Goal: Task Accomplishment & Management: Manage account settings

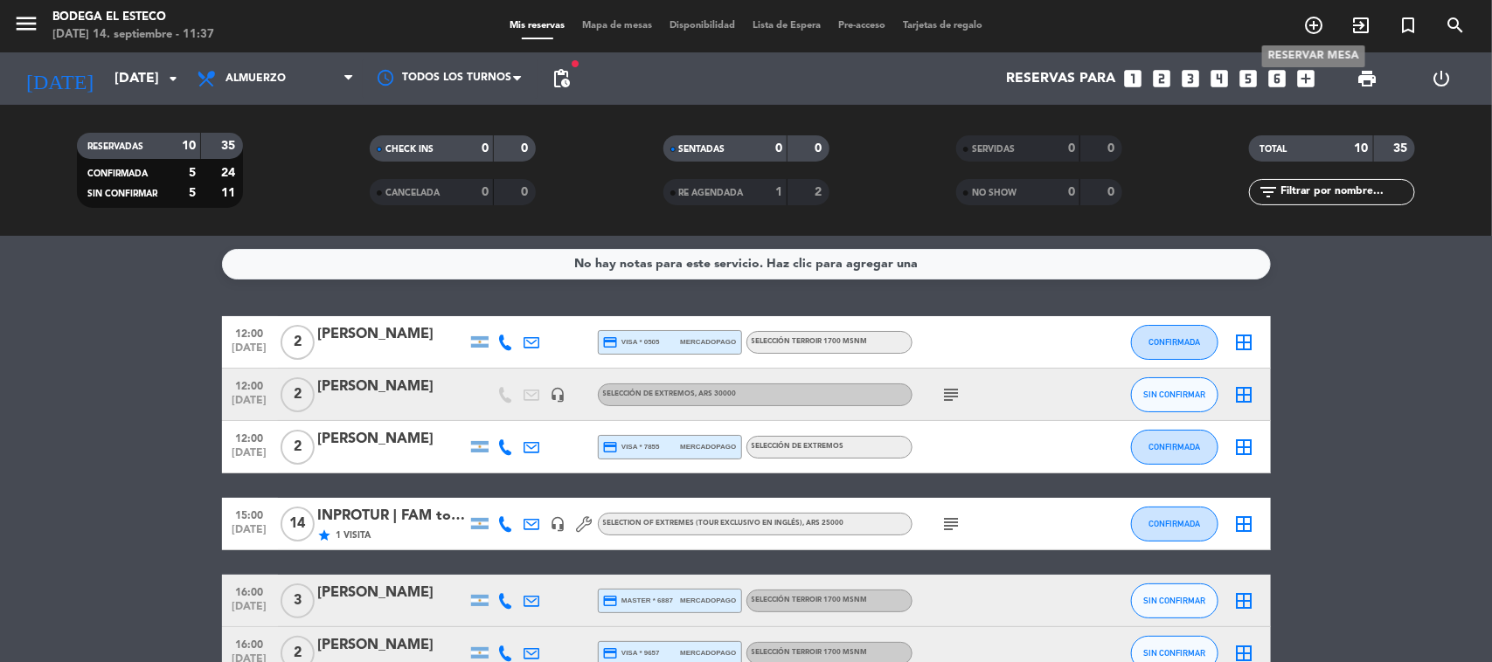
click at [1307, 19] on icon "add_circle_outline" at bounding box center [1313, 25] width 21 height 21
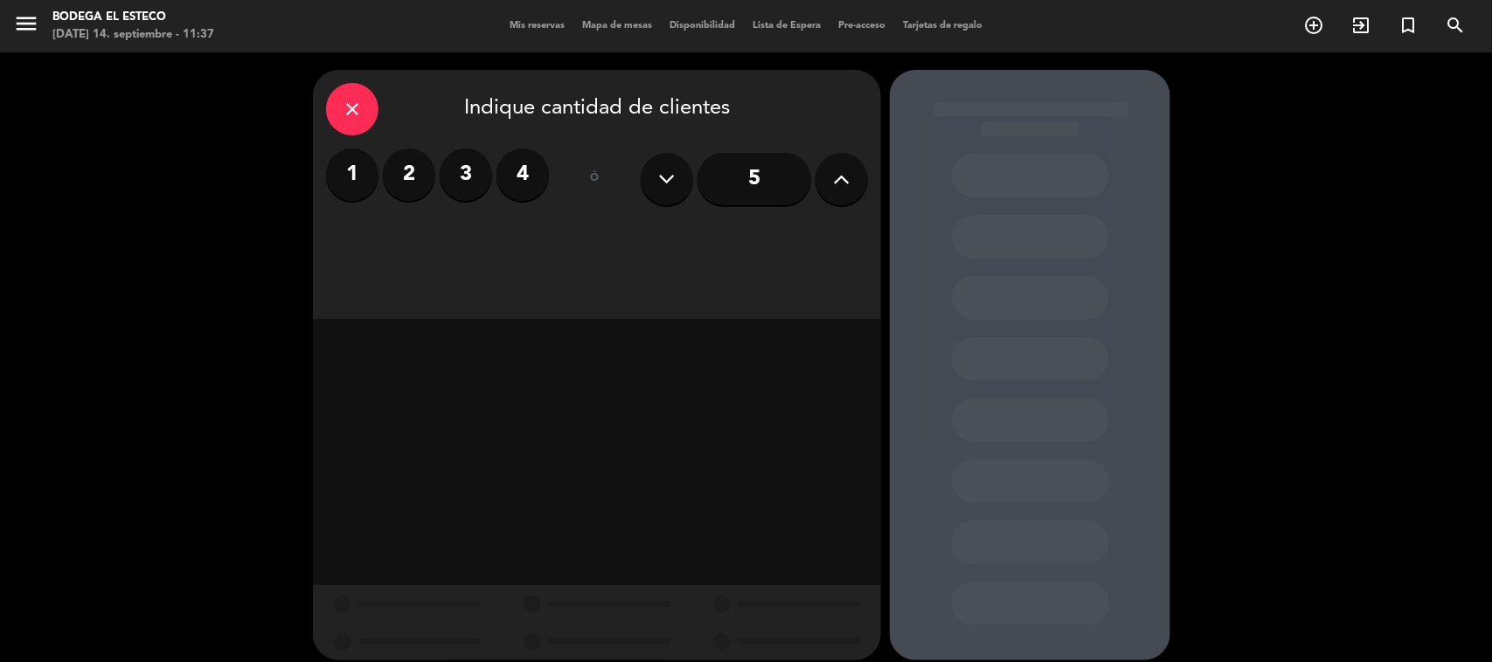
click at [754, 182] on input "5" at bounding box center [754, 179] width 114 height 52
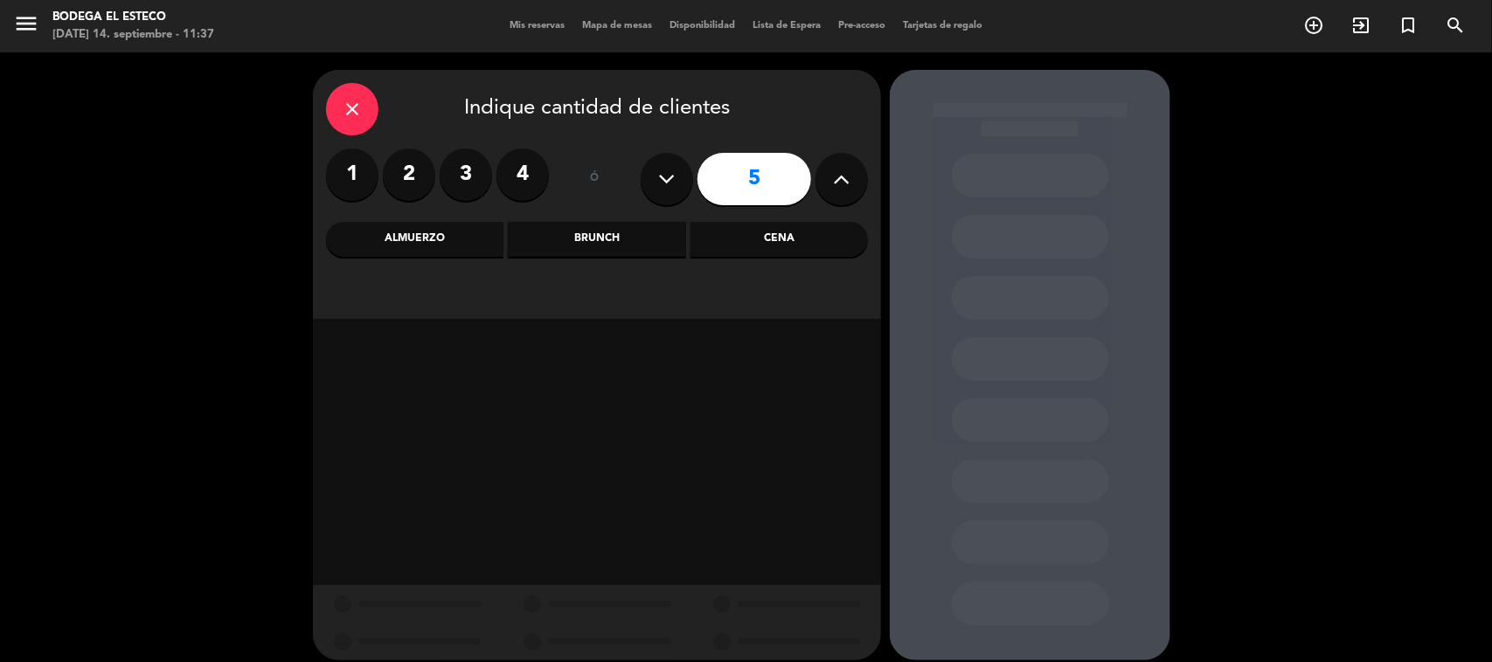
click at [421, 242] on div "Almuerzo" at bounding box center [414, 239] width 177 height 35
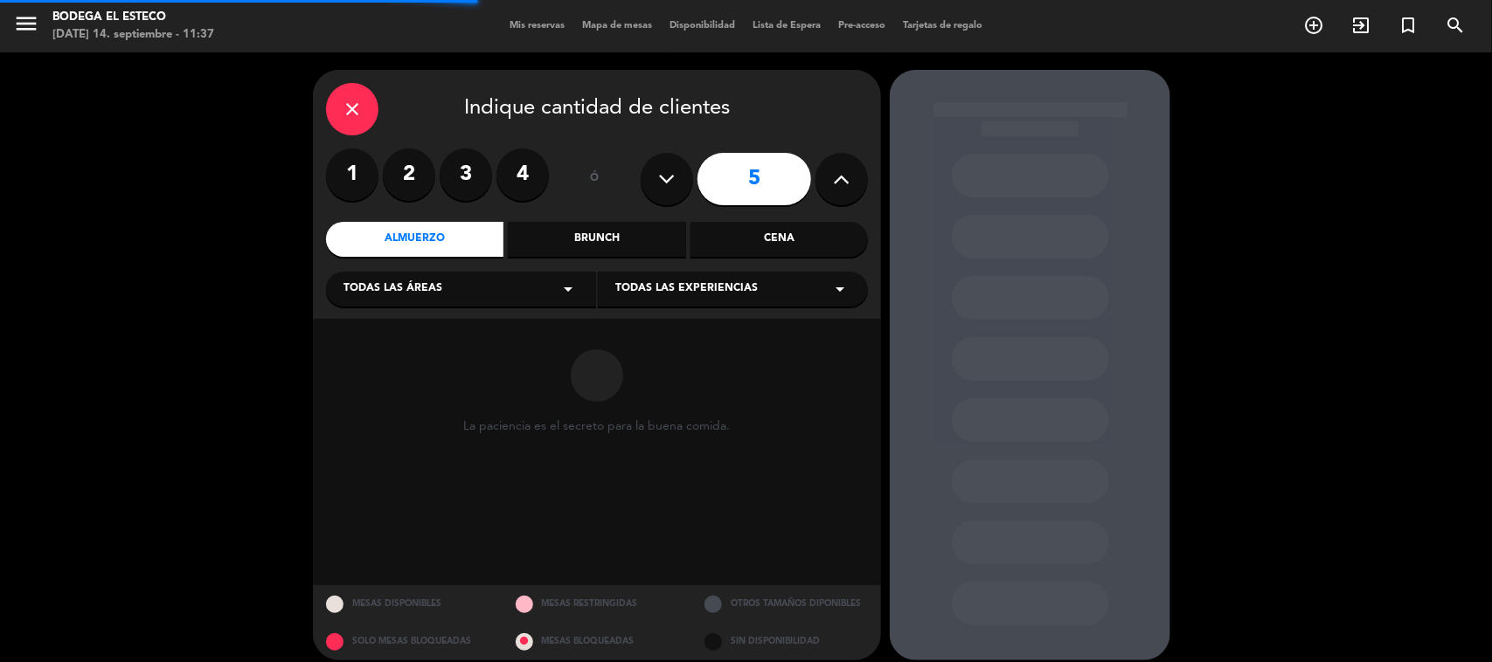
click at [446, 298] on div "Todas las áreas arrow_drop_down" at bounding box center [461, 289] width 270 height 35
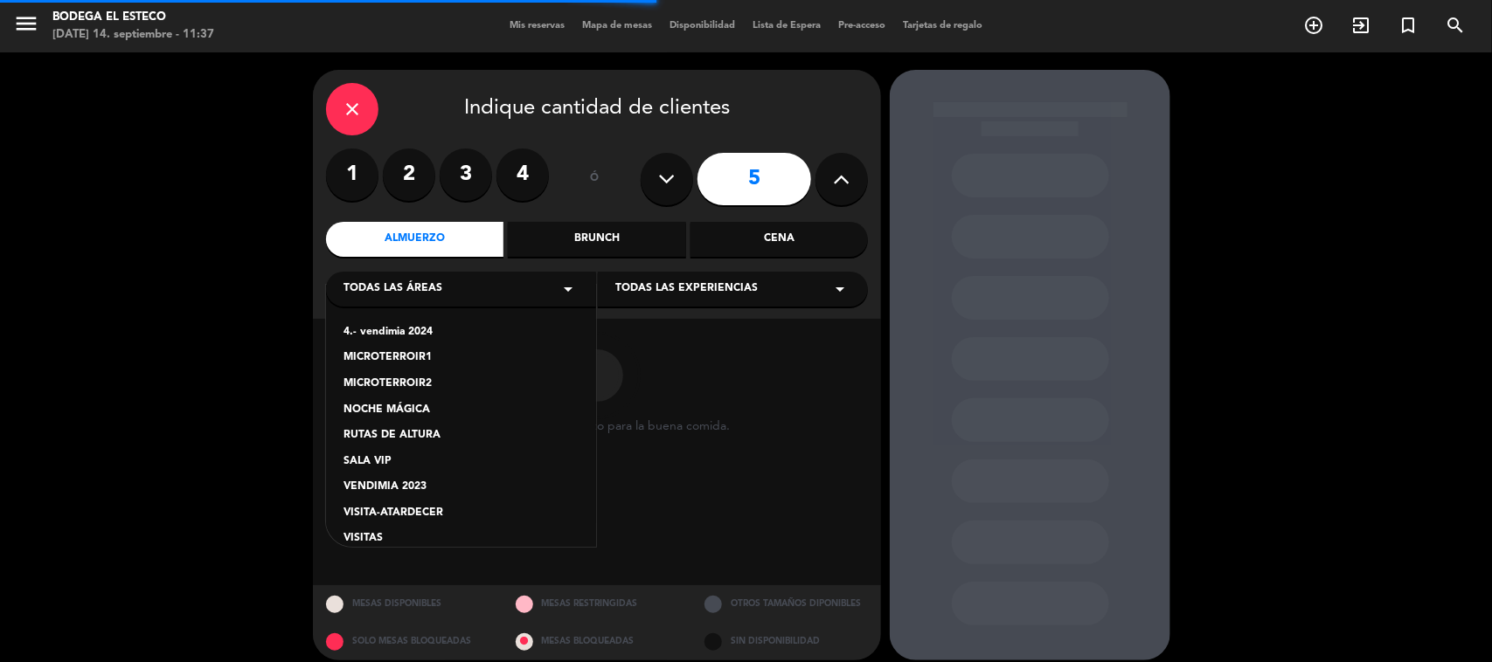
click at [371, 524] on div "4.- vendimia 2024 MICROTERROIR1 MICROTERROIR2 NOCHE MÁGICA RUTAS DE ALTURA SALA…" at bounding box center [461, 416] width 270 height 262
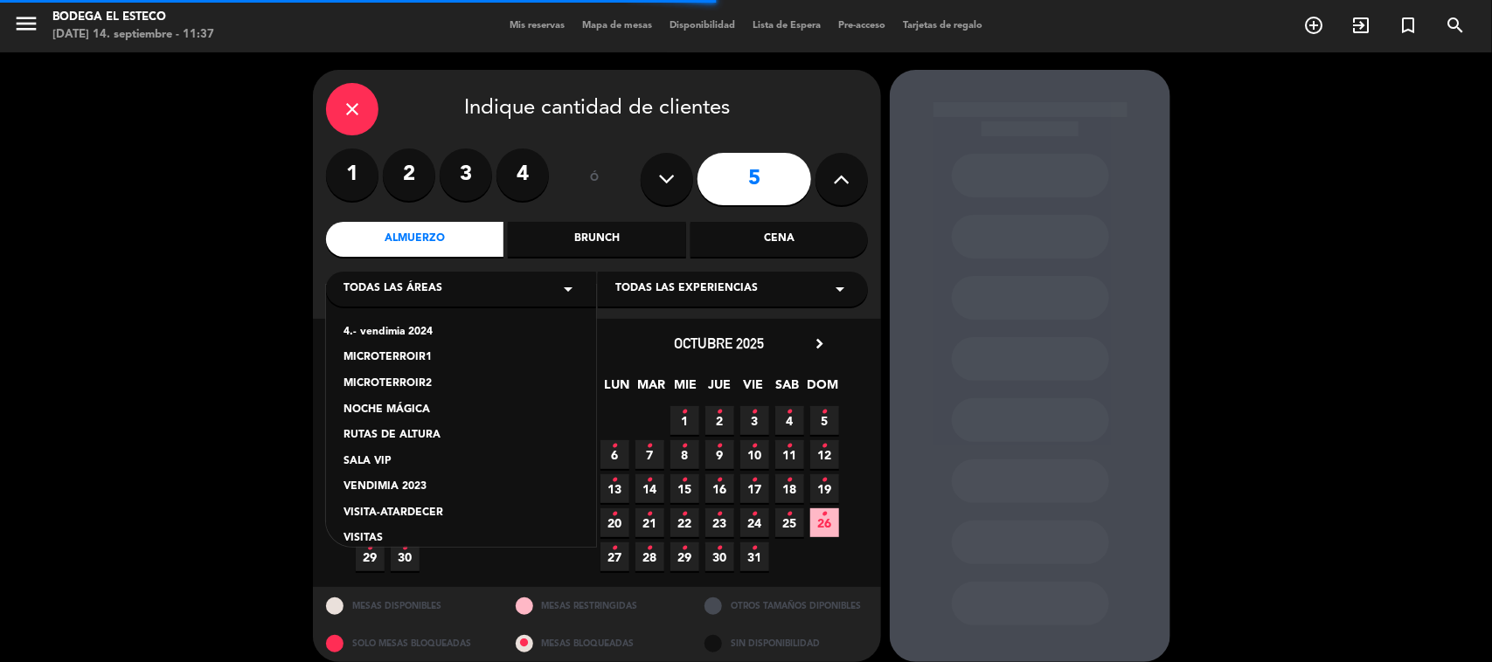
click at [372, 529] on div "4.- vendimia 2024 MICROTERROIR1 MICROTERROIR2 NOCHE MÁGICA RUTAS DE ALTURA SALA…" at bounding box center [461, 416] width 270 height 262
click at [373, 537] on div "VISITAS" at bounding box center [460, 538] width 235 height 17
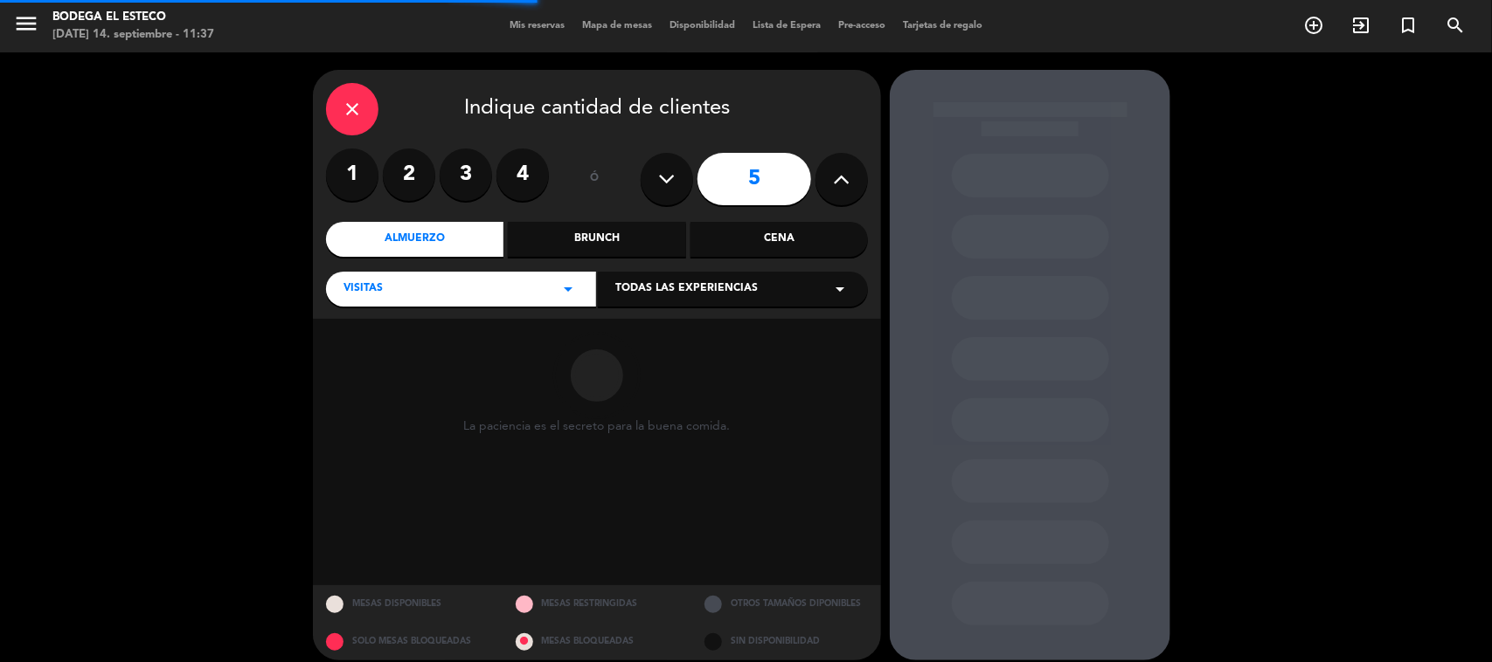
click at [645, 275] on div "Todas las experiencias arrow_drop_down" at bounding box center [733, 289] width 270 height 35
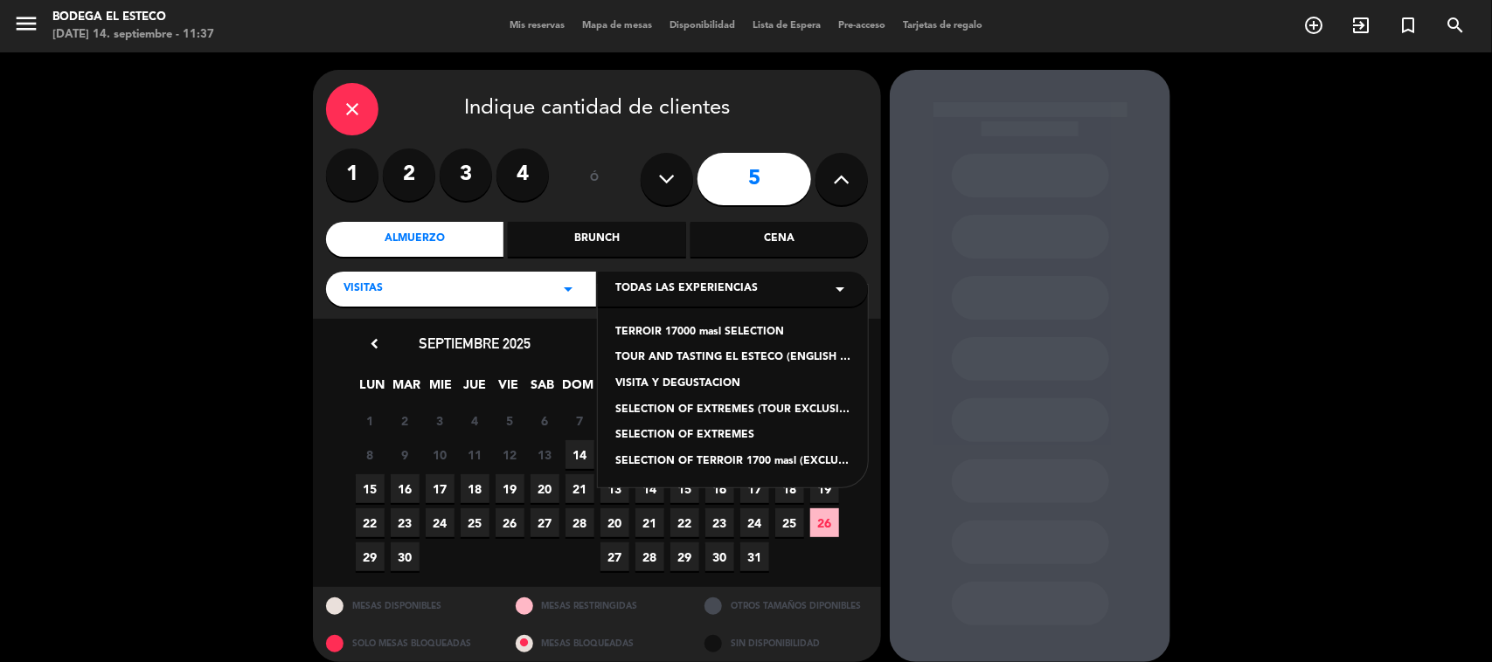
click at [695, 430] on div "SELECTION OF EXTREMES" at bounding box center [732, 435] width 235 height 17
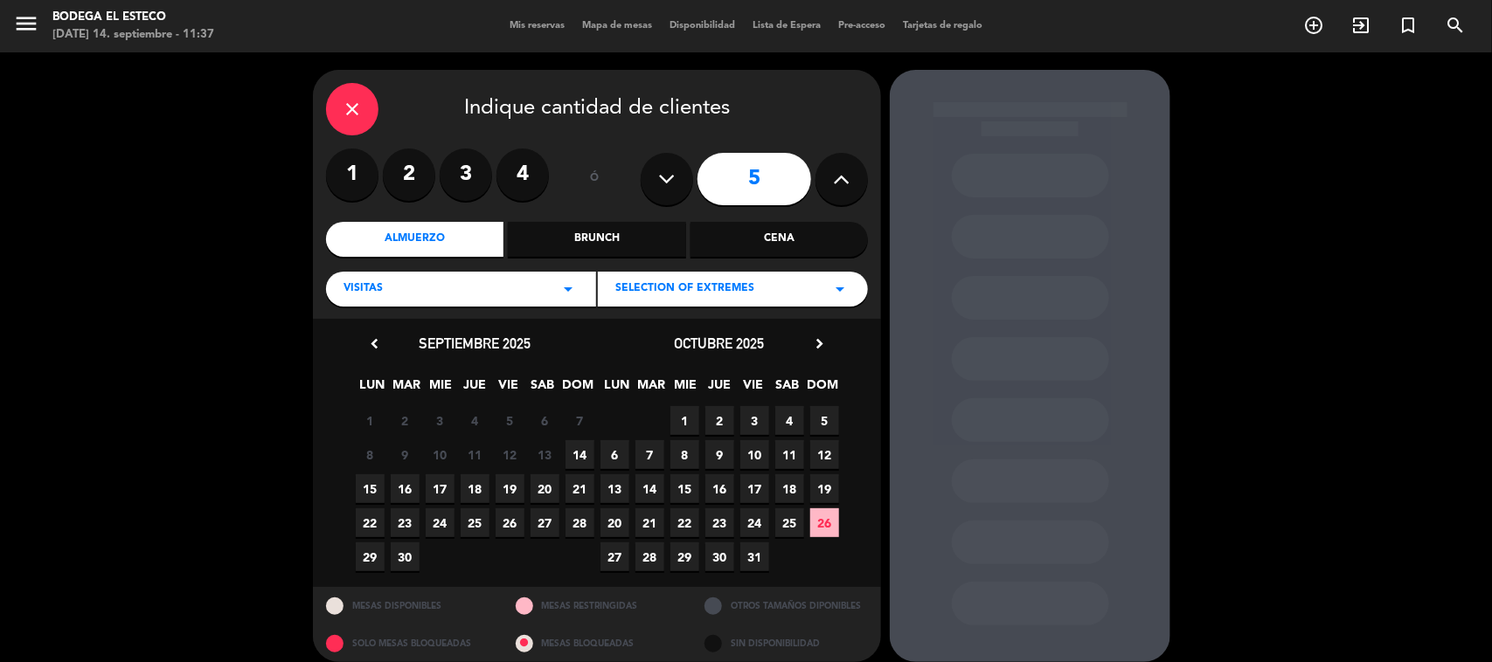
click at [342, 107] on icon "close" at bounding box center [352, 109] width 21 height 21
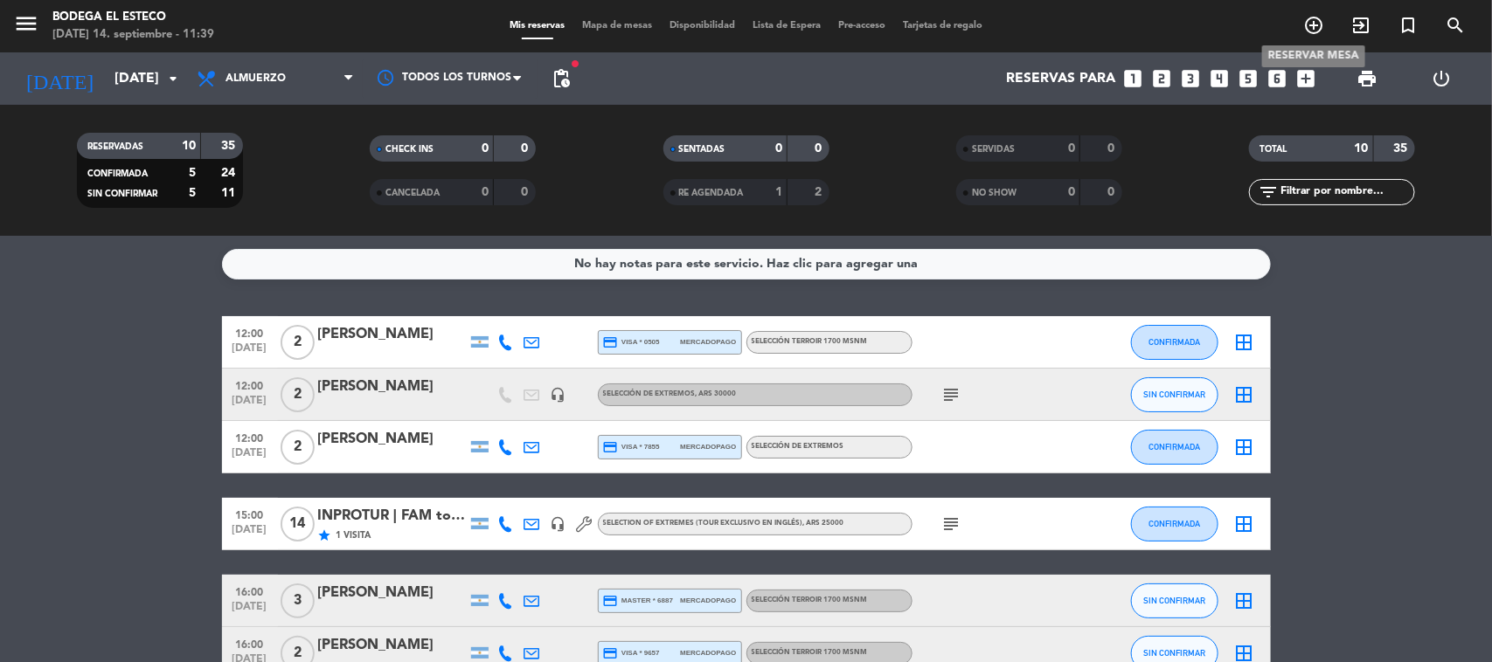
click at [1311, 19] on icon "add_circle_outline" at bounding box center [1313, 25] width 21 height 21
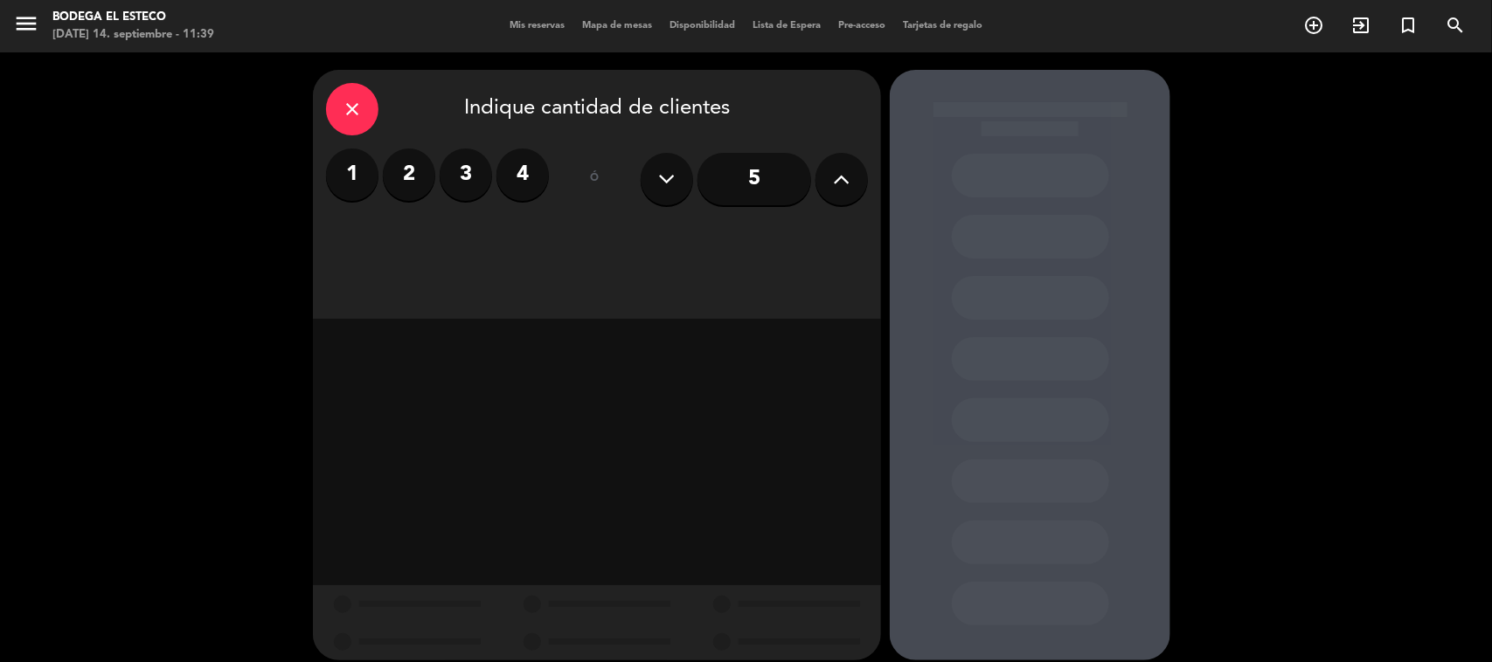
click at [399, 180] on label "2" at bounding box center [409, 175] width 52 height 52
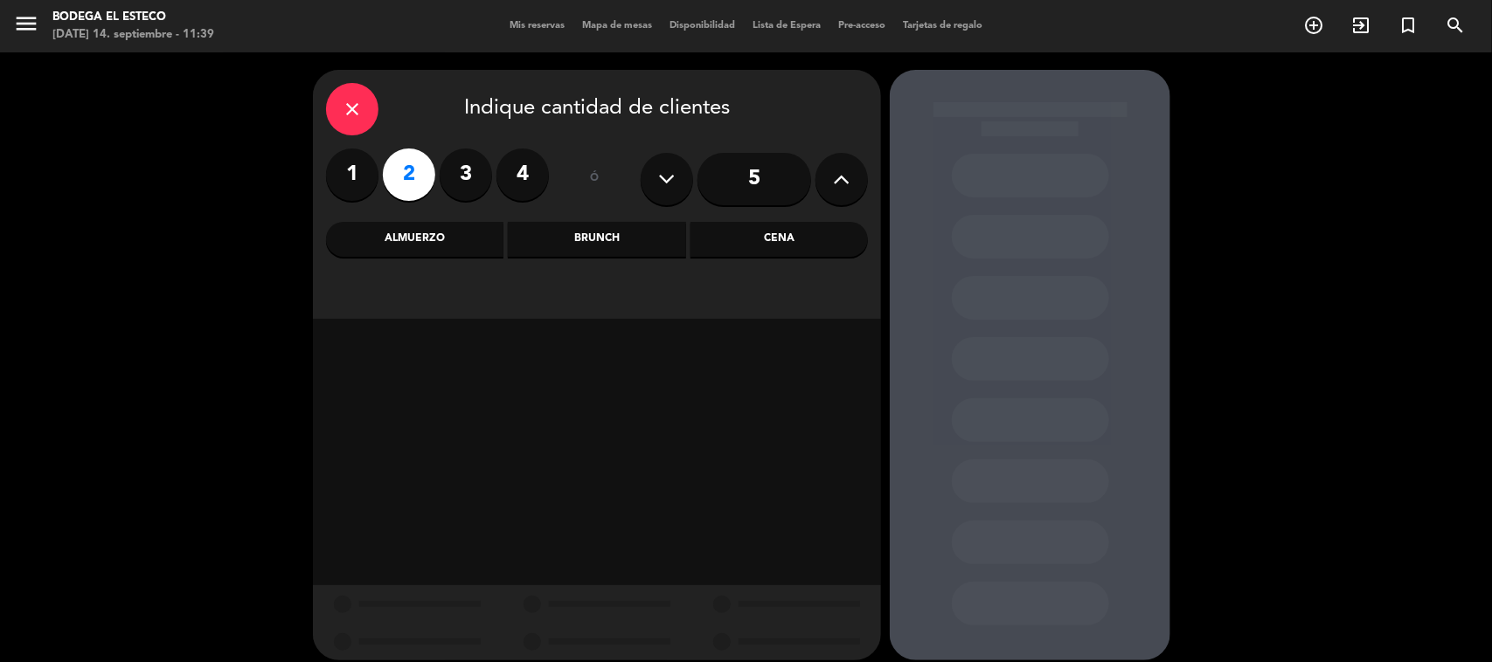
click at [451, 182] on label "3" at bounding box center [466, 175] width 52 height 52
click at [463, 249] on div "Almuerzo" at bounding box center [414, 239] width 177 height 35
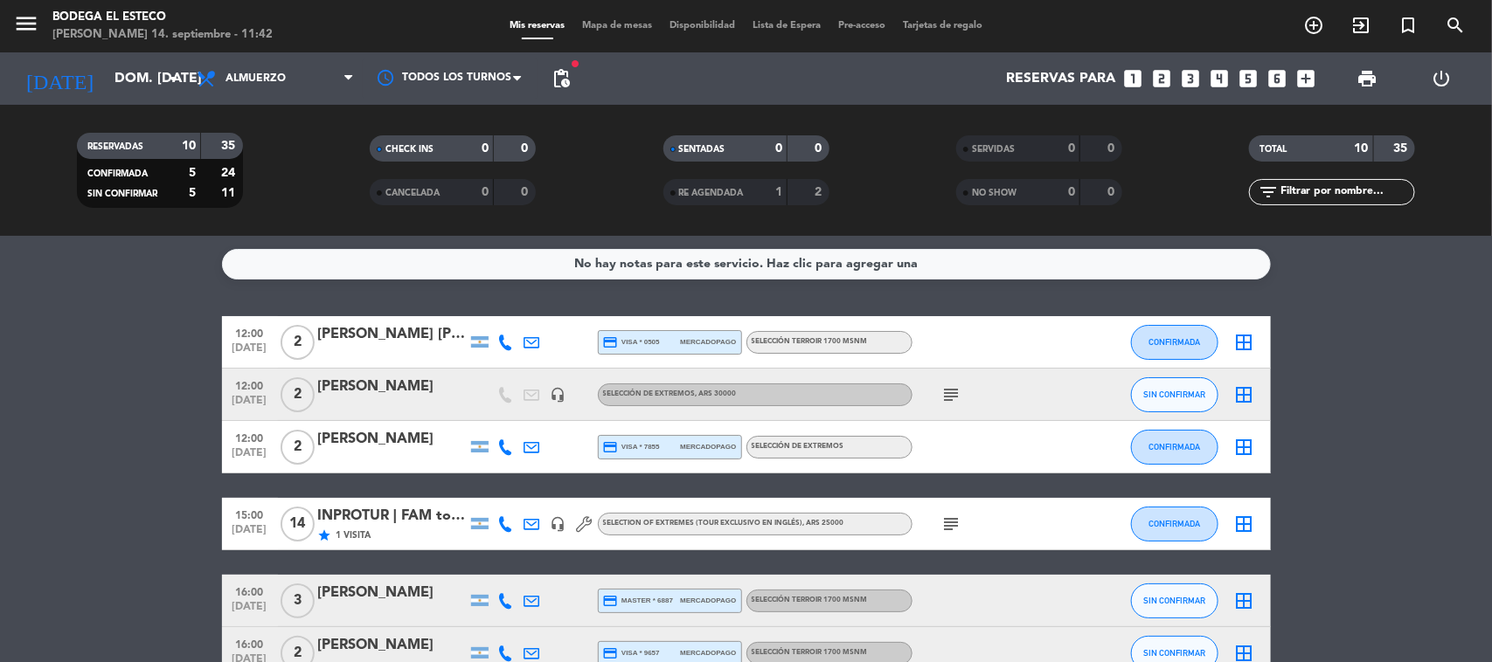
click at [1312, 27] on icon "add_circle_outline" at bounding box center [1313, 25] width 21 height 21
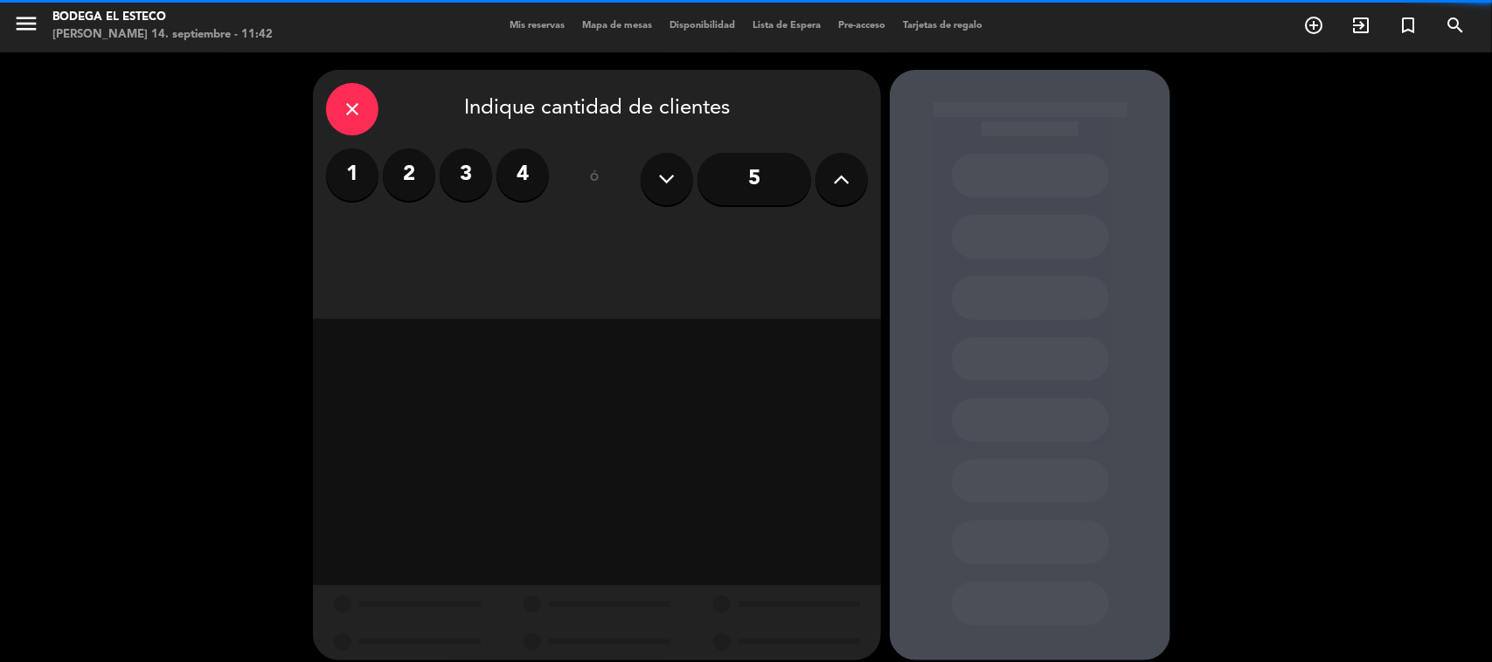
click at [463, 163] on label "3" at bounding box center [466, 175] width 52 height 52
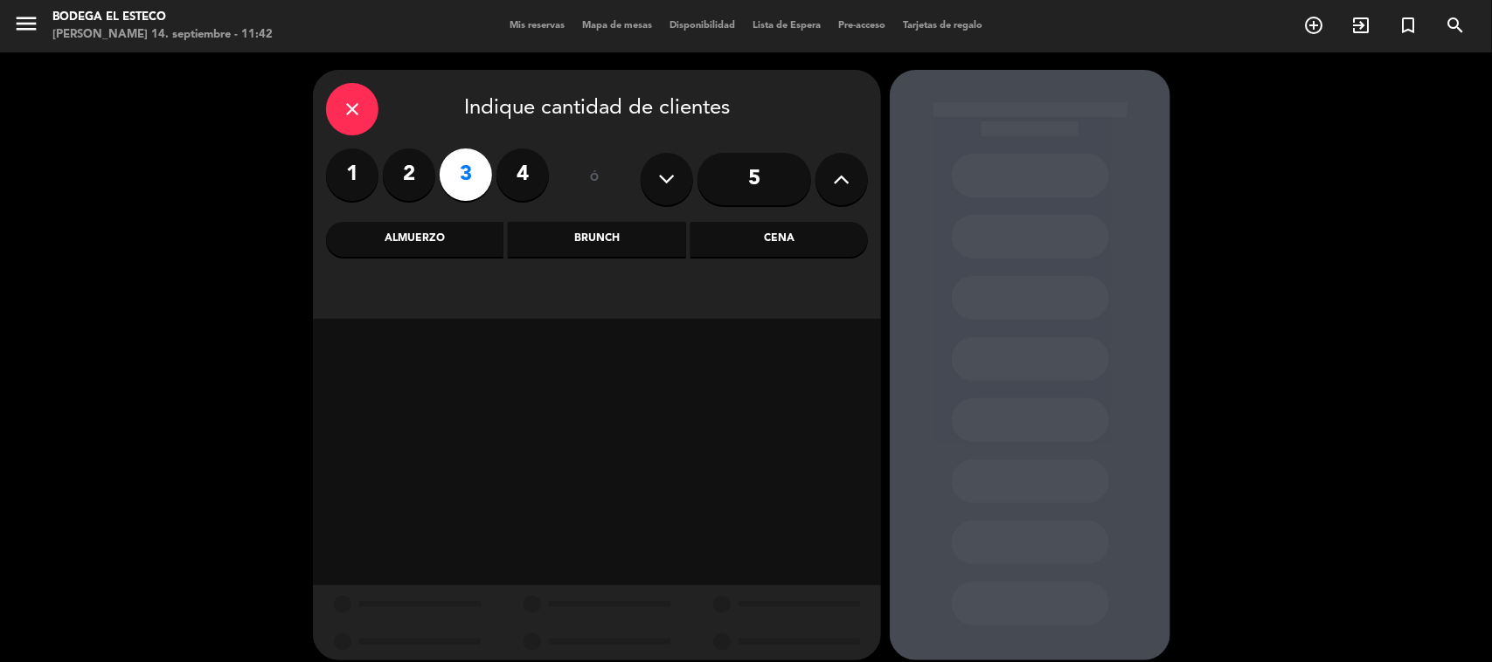
click at [500, 234] on div "Almuerzo" at bounding box center [414, 239] width 177 height 35
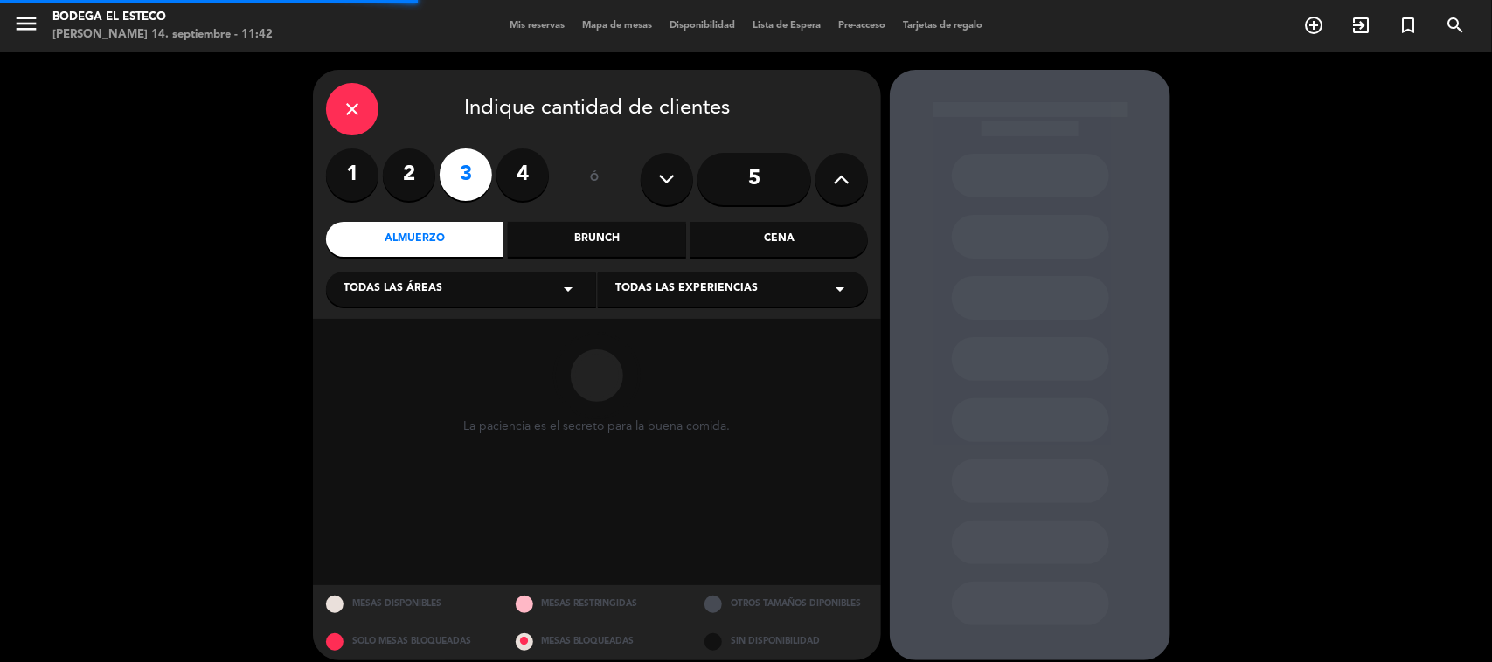
click at [469, 281] on div "Todas las áreas arrow_drop_down" at bounding box center [461, 289] width 270 height 35
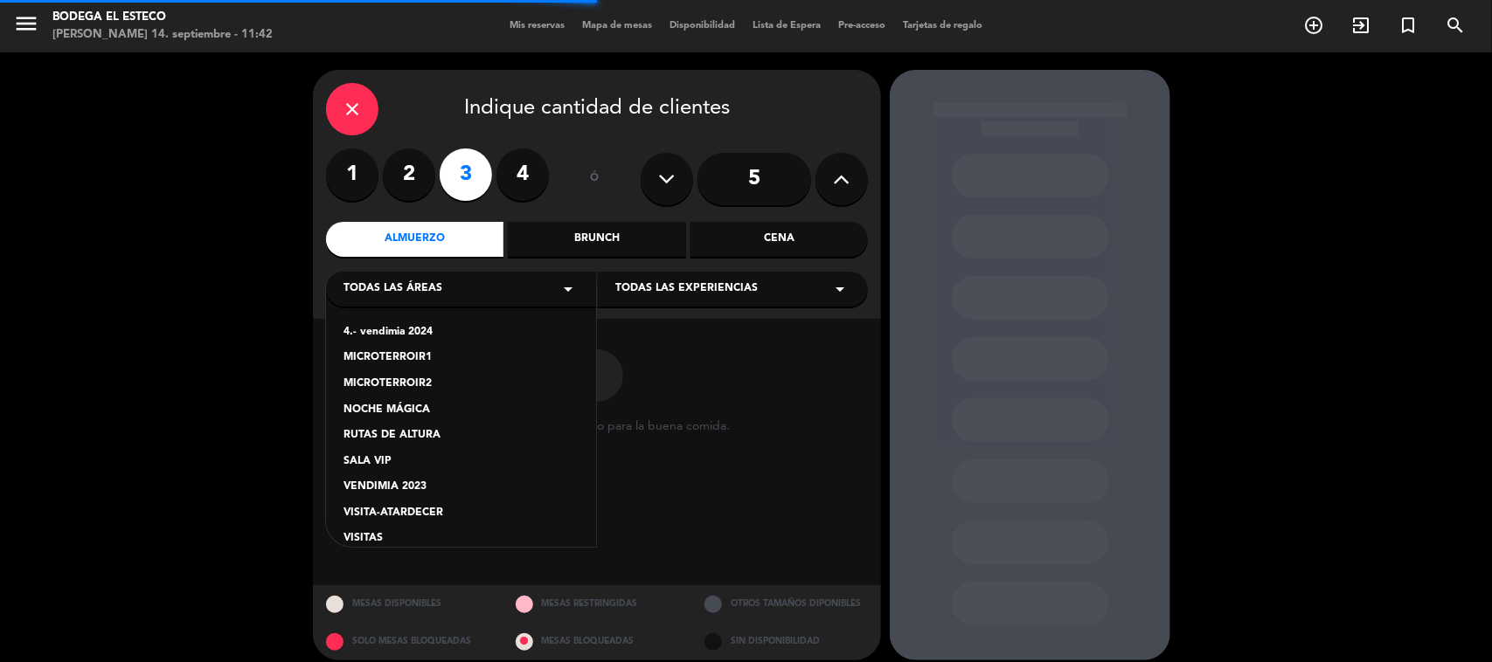
click at [355, 535] on div "VISITAS" at bounding box center [460, 538] width 235 height 17
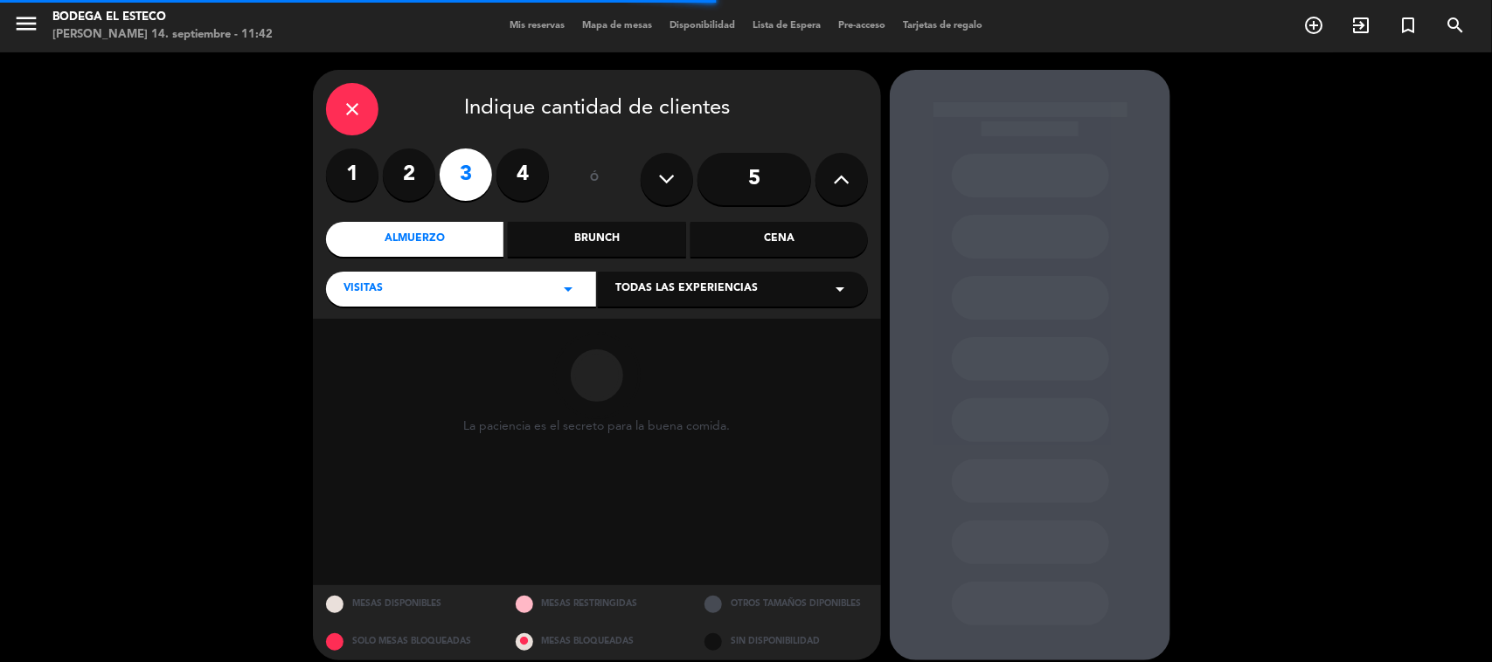
click at [701, 287] on span "Todas las experiencias" at bounding box center [686, 289] width 142 height 17
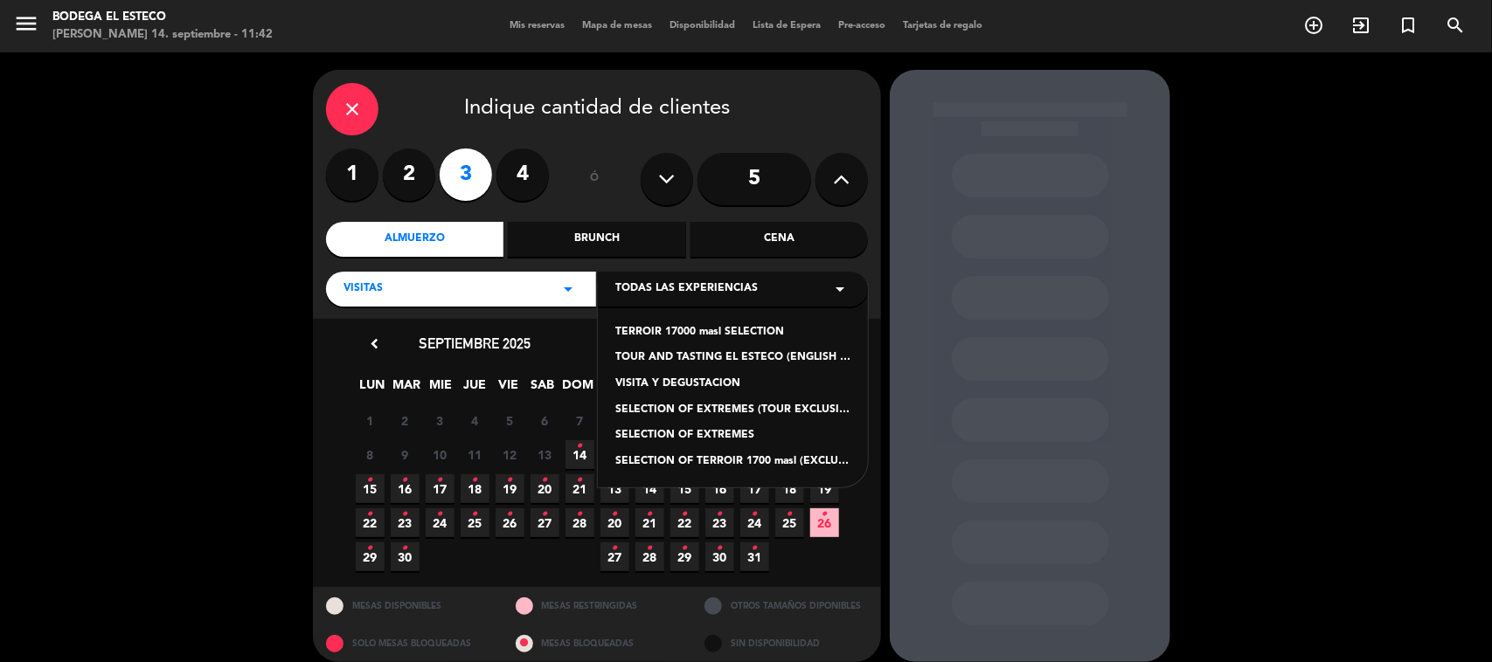
click at [726, 434] on div "SELECTION OF EXTREMES" at bounding box center [732, 435] width 235 height 17
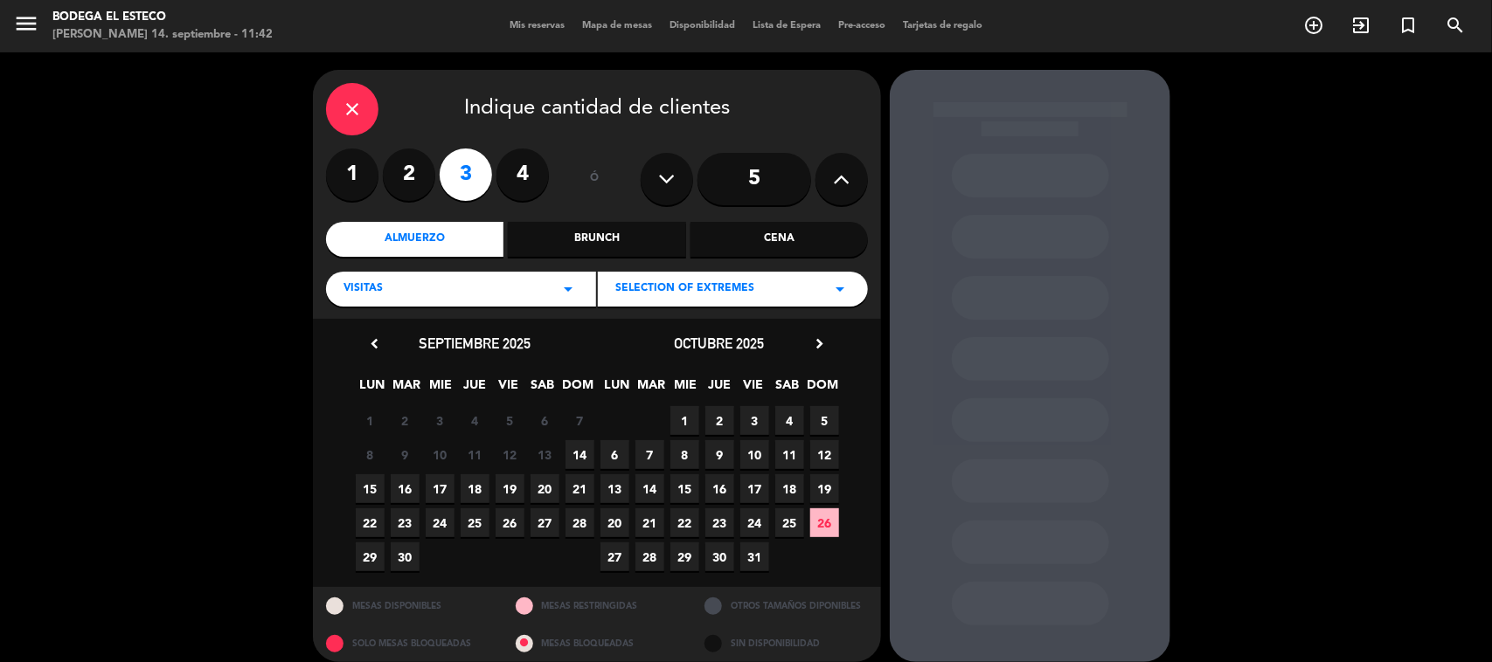
click at [578, 447] on span "14" at bounding box center [579, 454] width 29 height 29
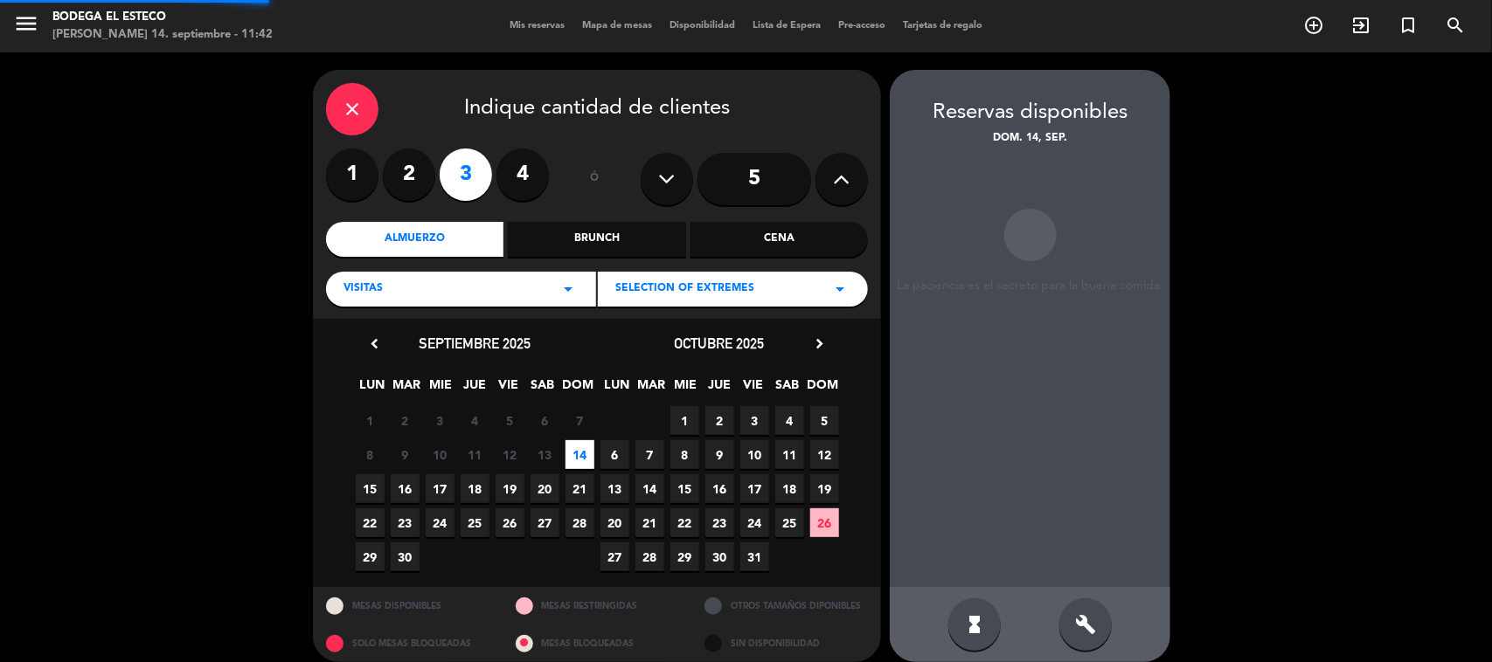
scroll to position [15, 0]
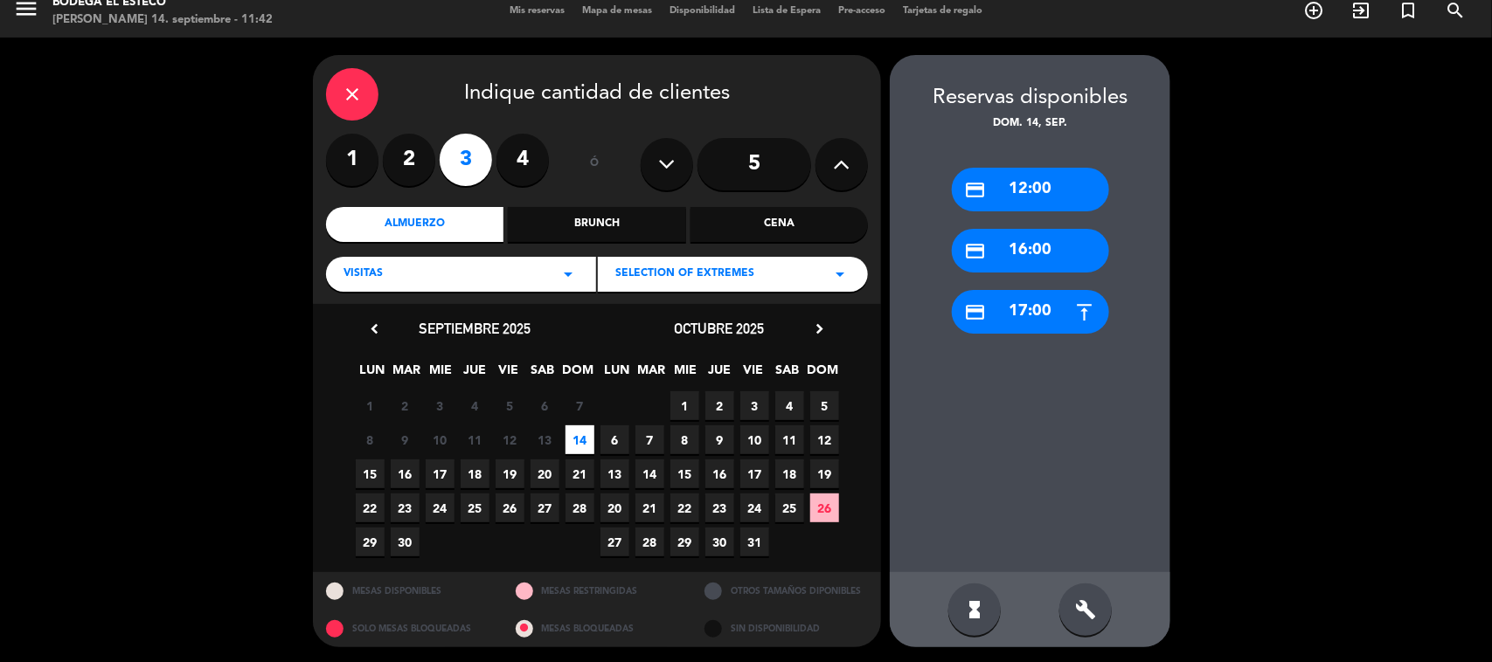
click at [1015, 188] on div "credit_card 12:00" at bounding box center [1030, 190] width 157 height 44
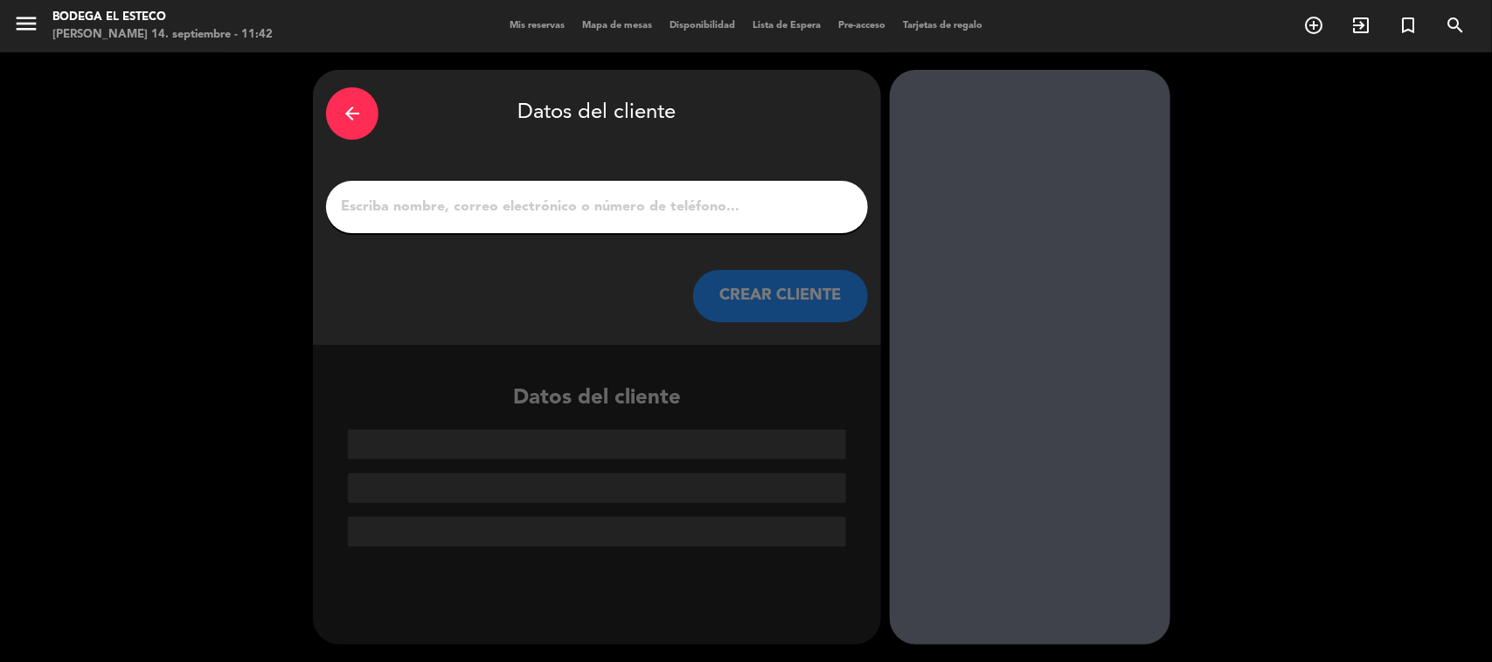
click at [675, 197] on input "1" at bounding box center [597, 207] width 516 height 24
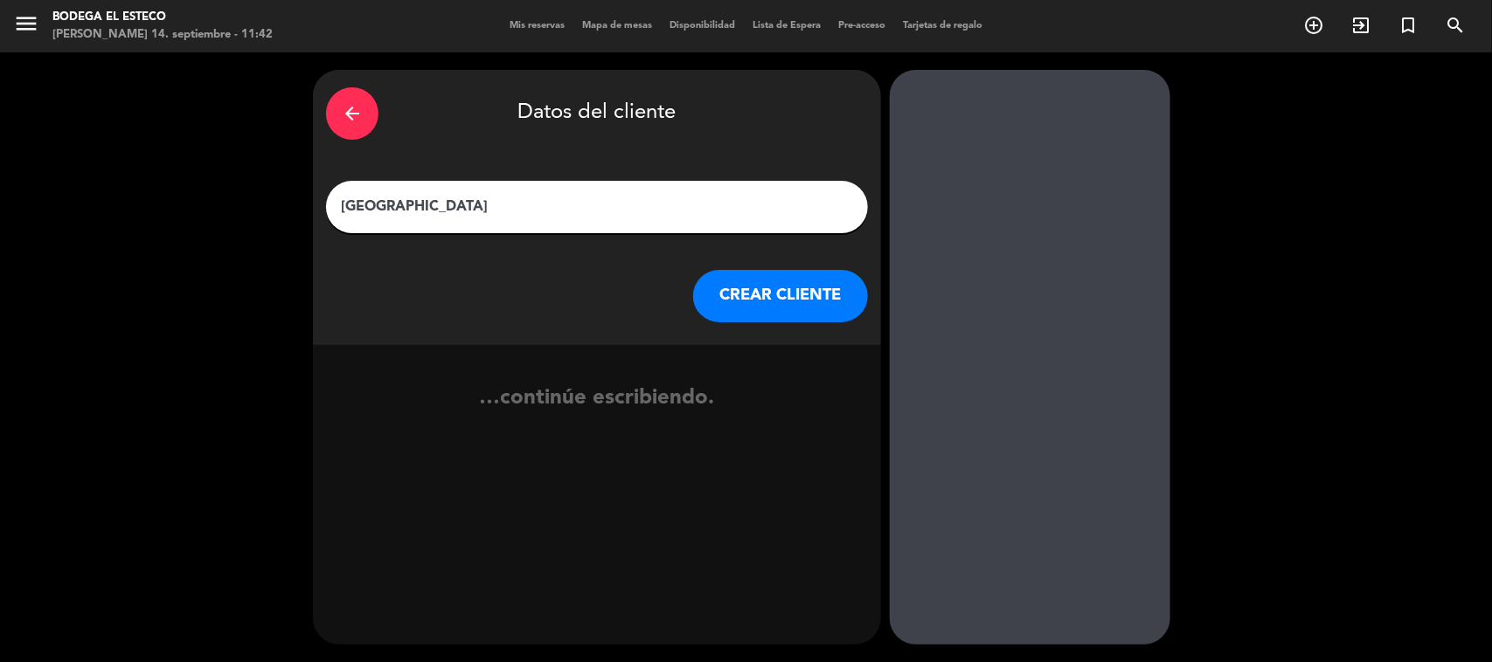
type input "[GEOGRAPHIC_DATA]"
click at [727, 277] on button "CREAR CLIENTE" at bounding box center [780, 296] width 175 height 52
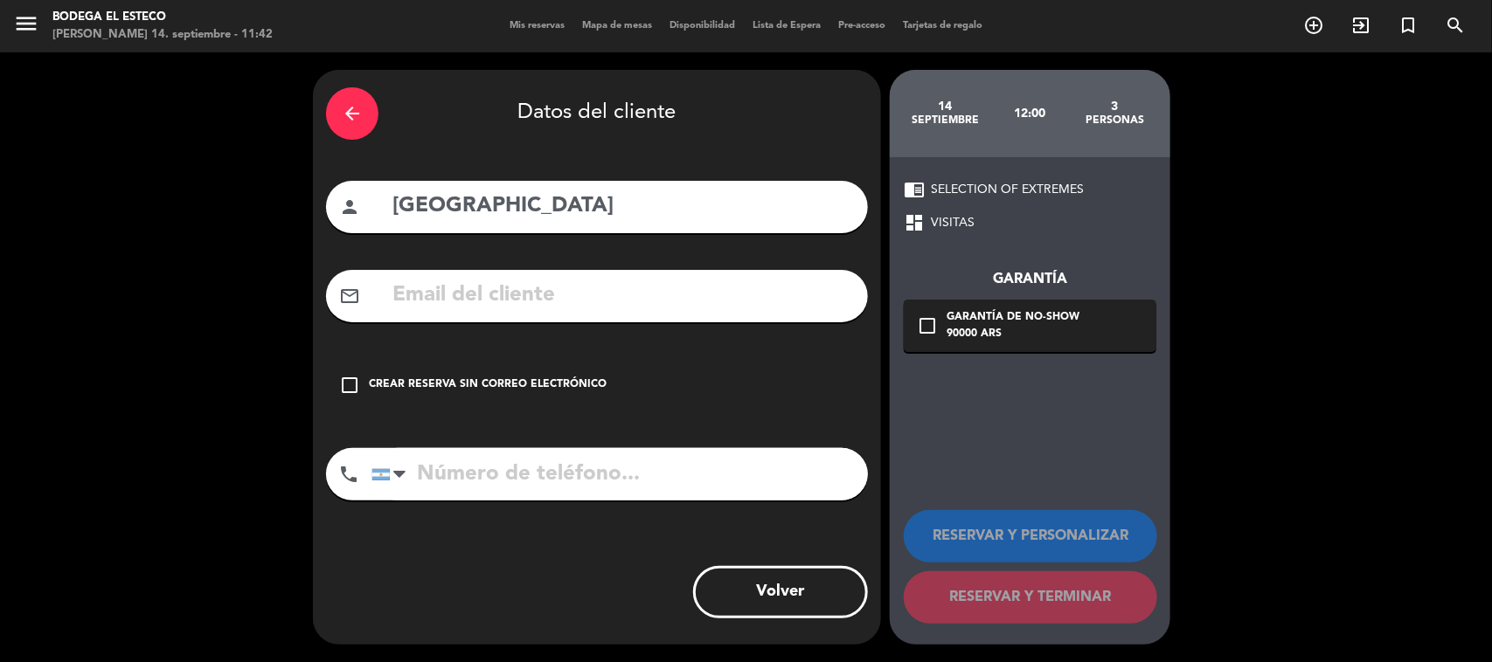
click at [350, 375] on icon "check_box_outline_blank" at bounding box center [349, 385] width 21 height 21
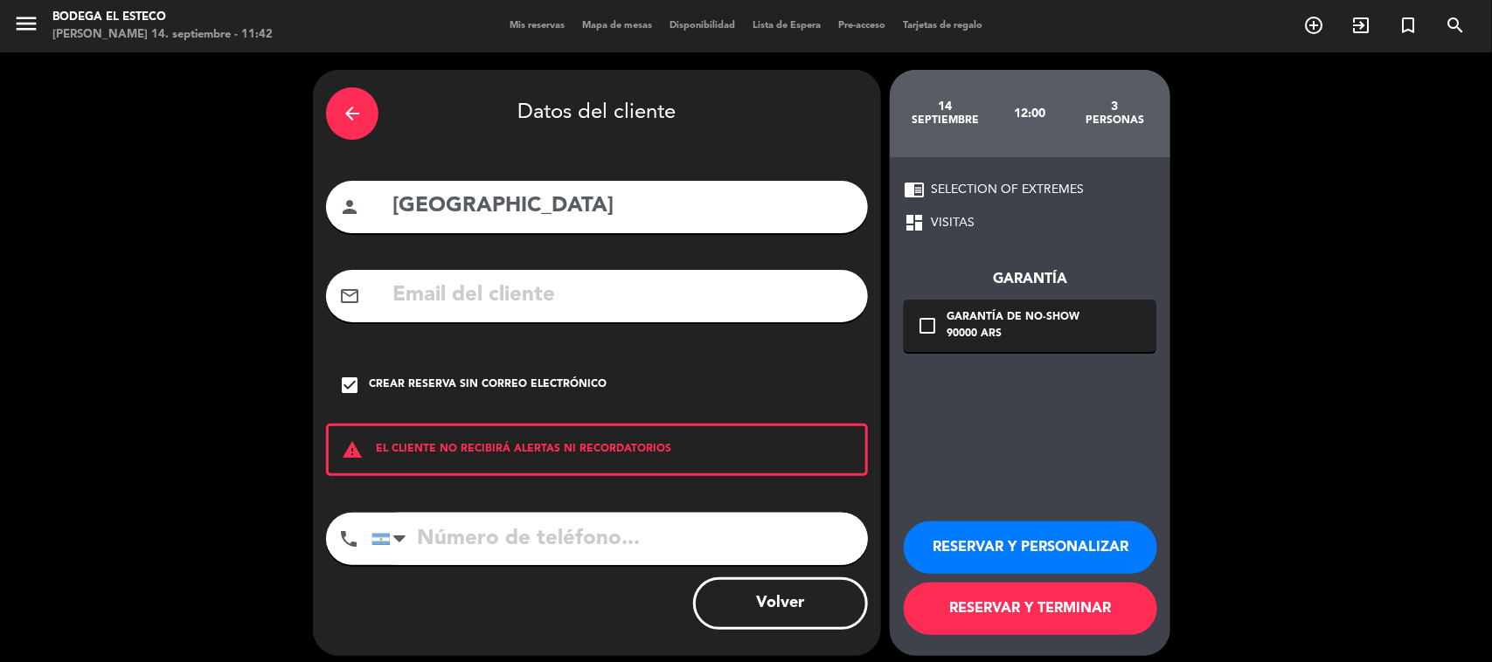
click at [1002, 544] on button "RESERVAR Y PERSONALIZAR" at bounding box center [1030, 548] width 253 height 52
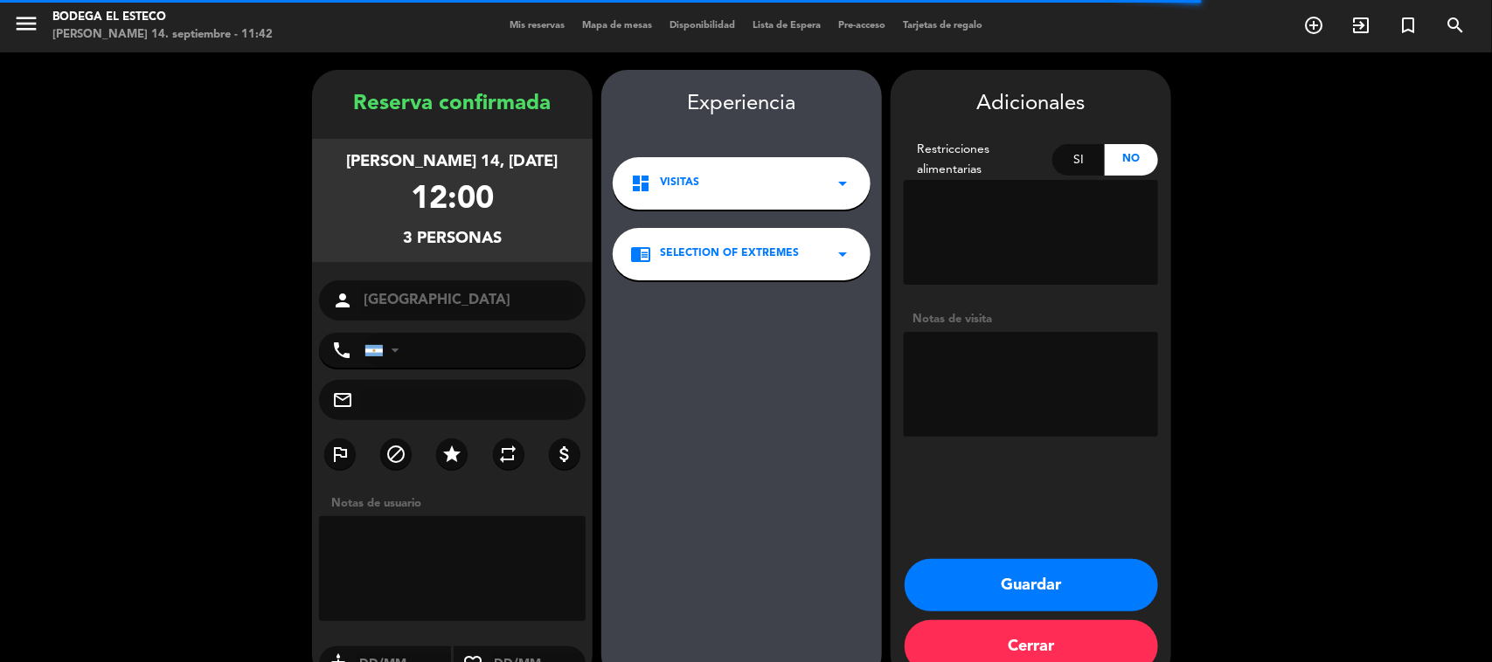
scroll to position [36, 0]
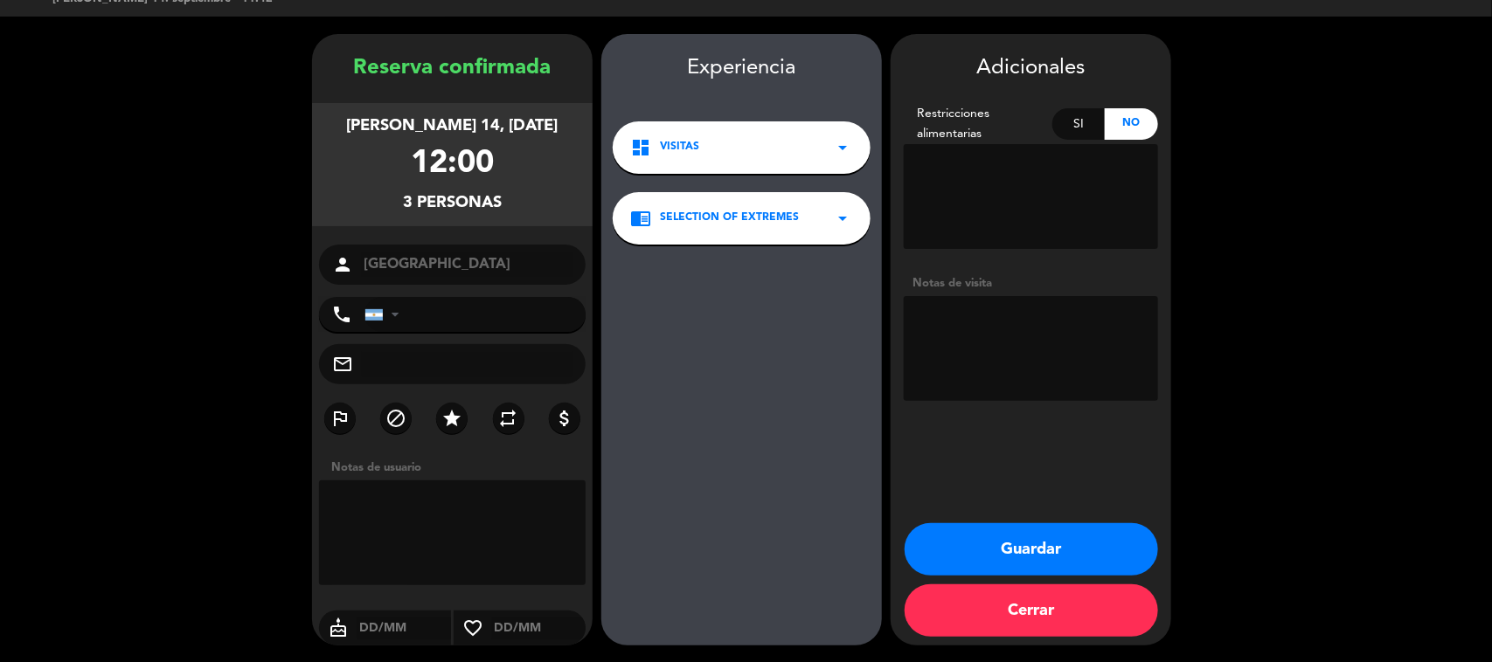
click at [992, 381] on textarea at bounding box center [1031, 348] width 254 height 105
type textarea "PAGADO"
click at [1012, 546] on button "Guardar" at bounding box center [1030, 549] width 253 height 52
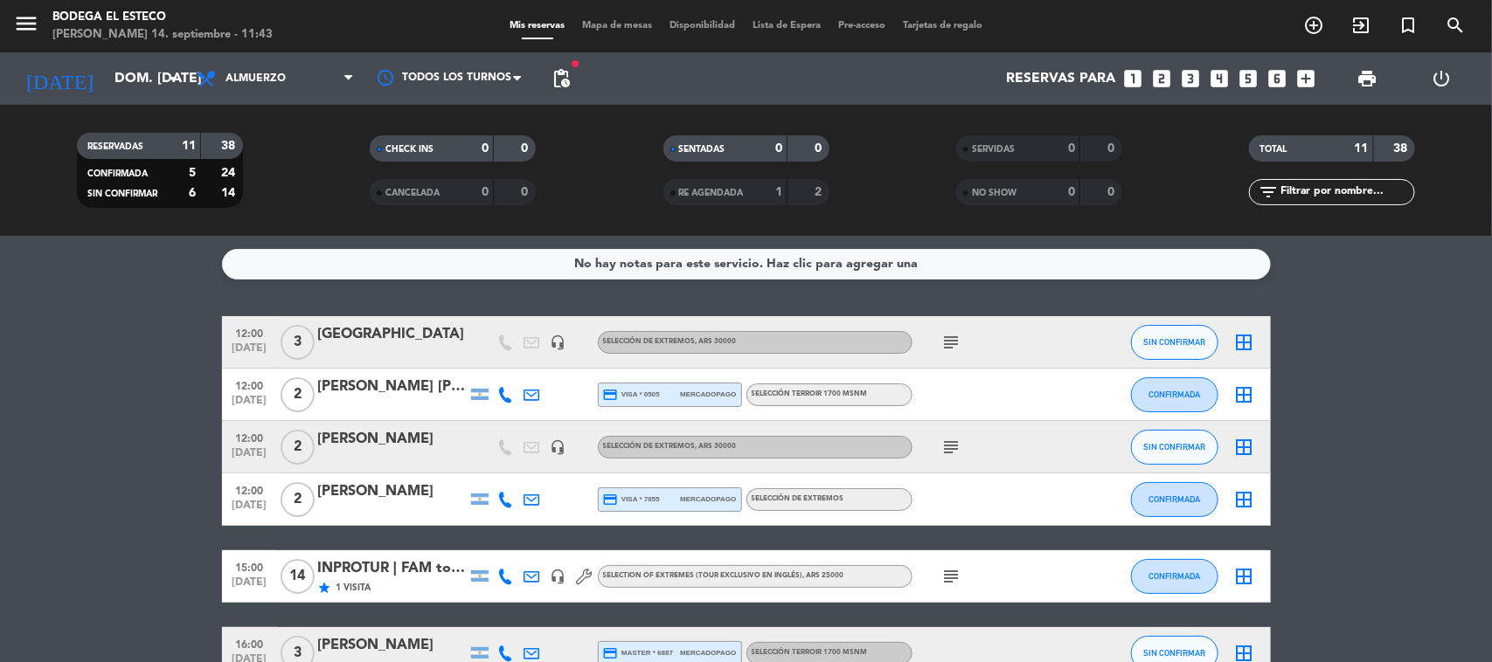
click at [960, 339] on icon "subject" at bounding box center [951, 342] width 21 height 21
click at [74, 422] on bookings-row "12:00 sep. 14 3 Brasil headset_mic SELECCIÓN DE EXTREMOS , ARS 30000 subject SI…" at bounding box center [746, 641] width 1492 height 650
click at [1188, 337] on span "SIN CONFIRMAR" at bounding box center [1174, 342] width 62 height 10
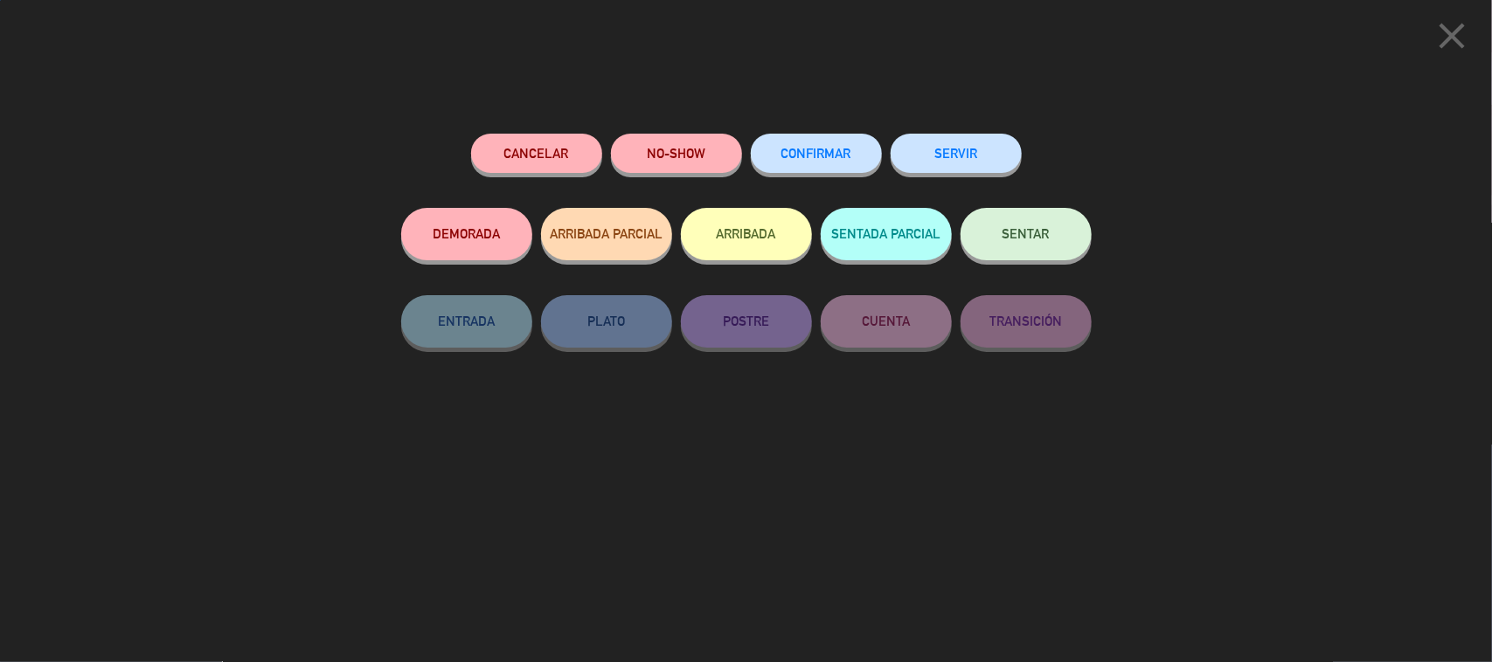
click at [1058, 234] on button "SENTAR" at bounding box center [1025, 234] width 131 height 52
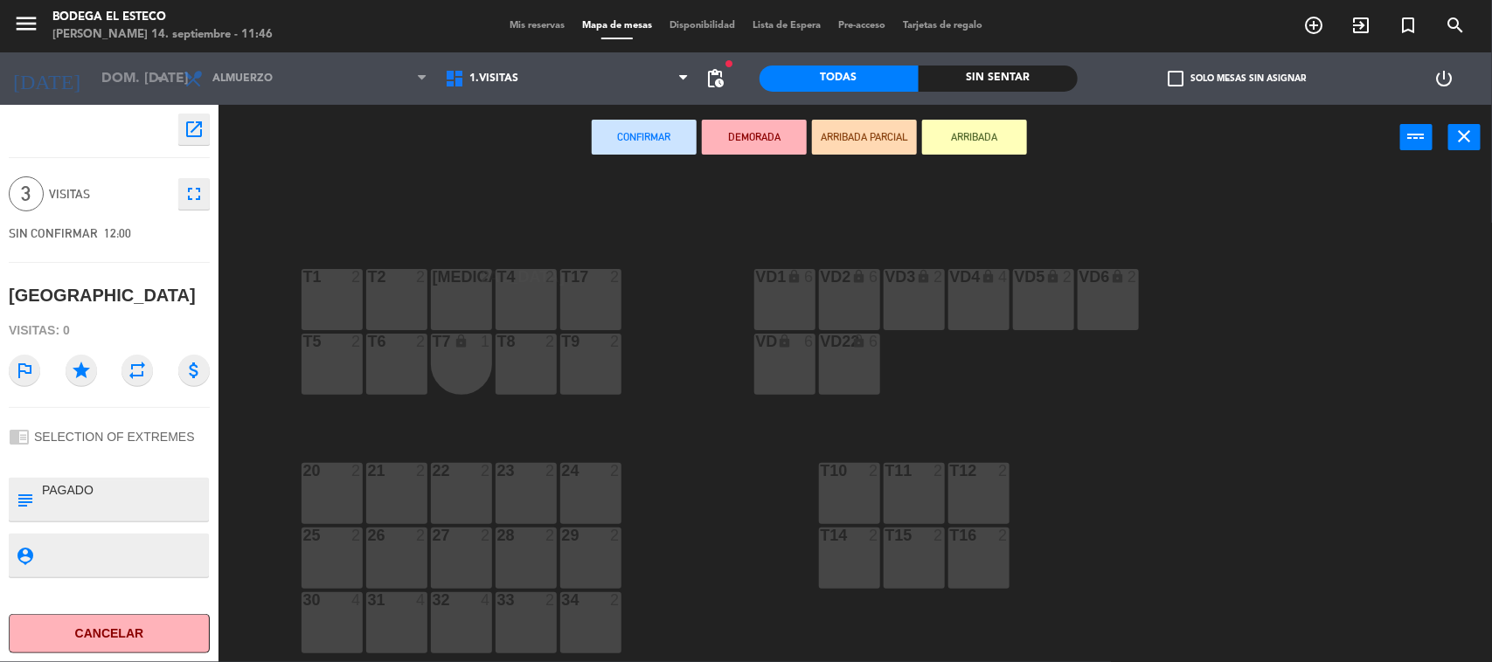
click at [551, 359] on div "T8 2" at bounding box center [525, 364] width 61 height 61
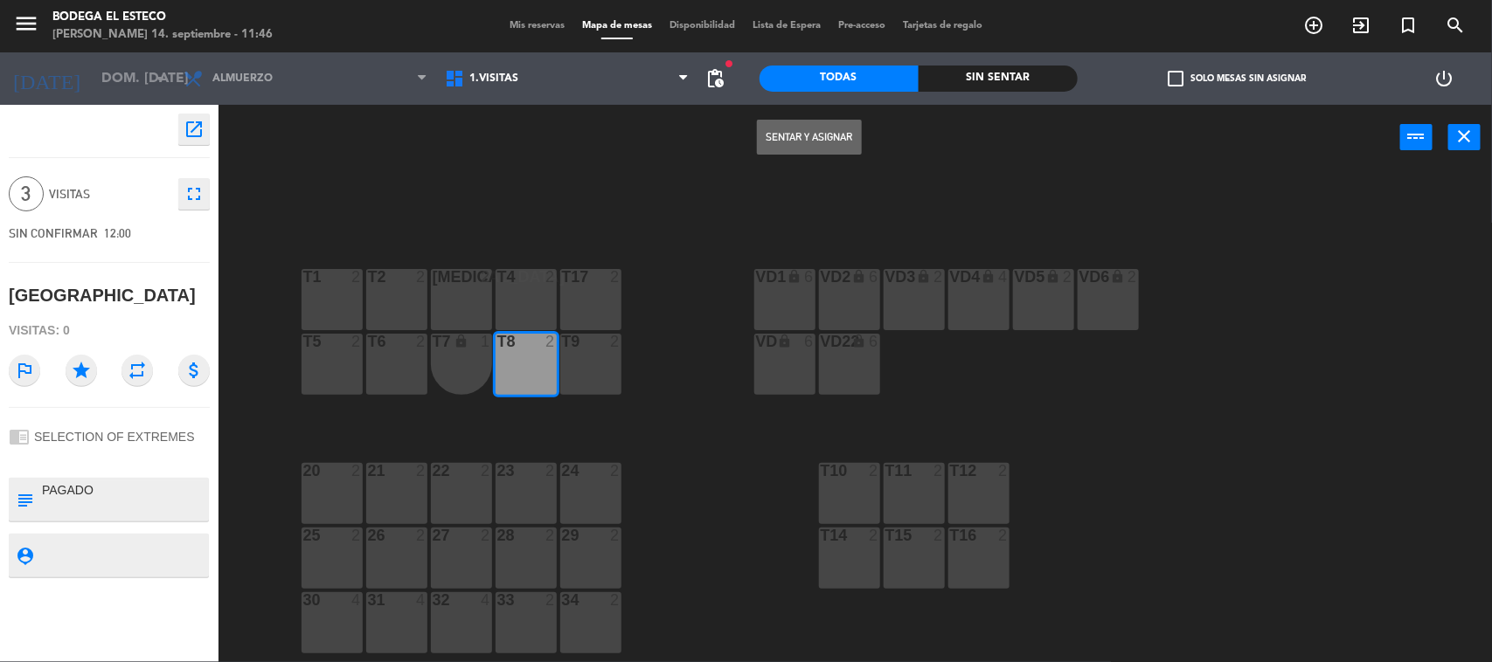
click at [820, 128] on button "Sentar y Asignar" at bounding box center [809, 137] width 105 height 35
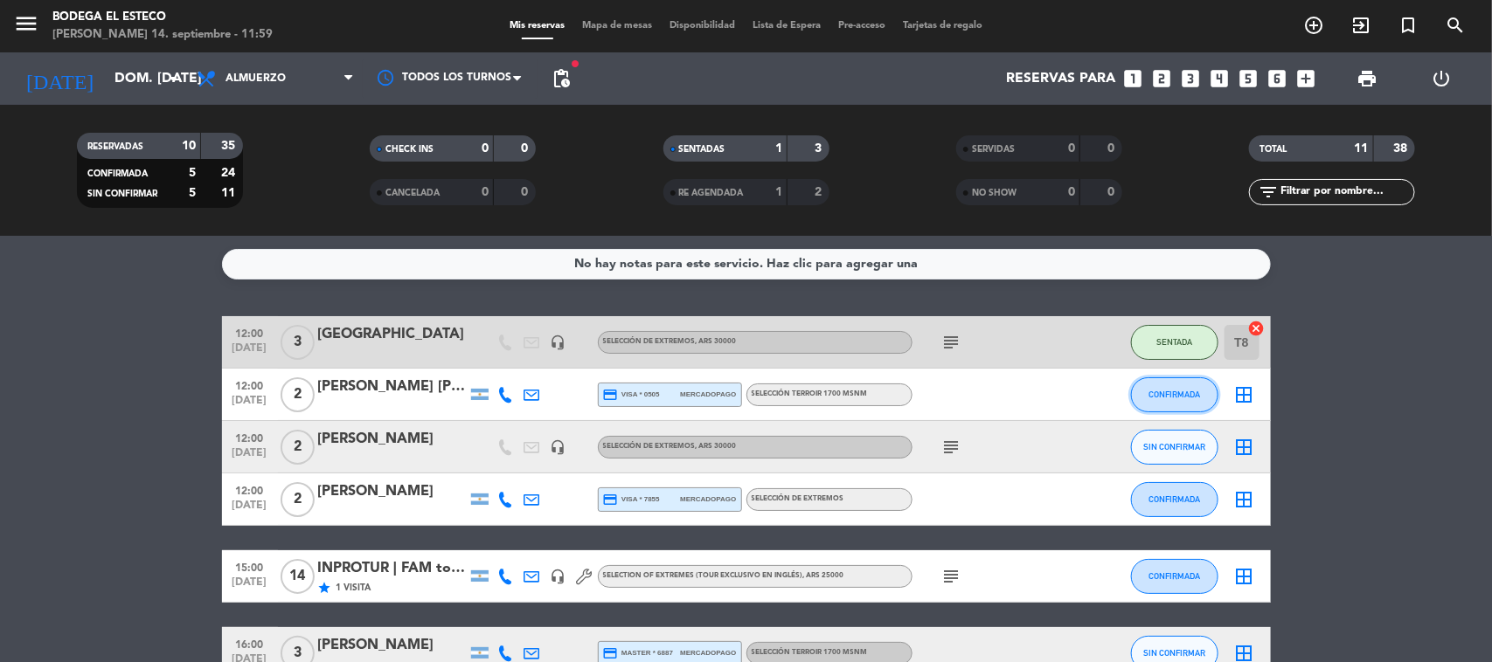
click at [1146, 403] on button "CONFIRMADA" at bounding box center [1174, 395] width 87 height 35
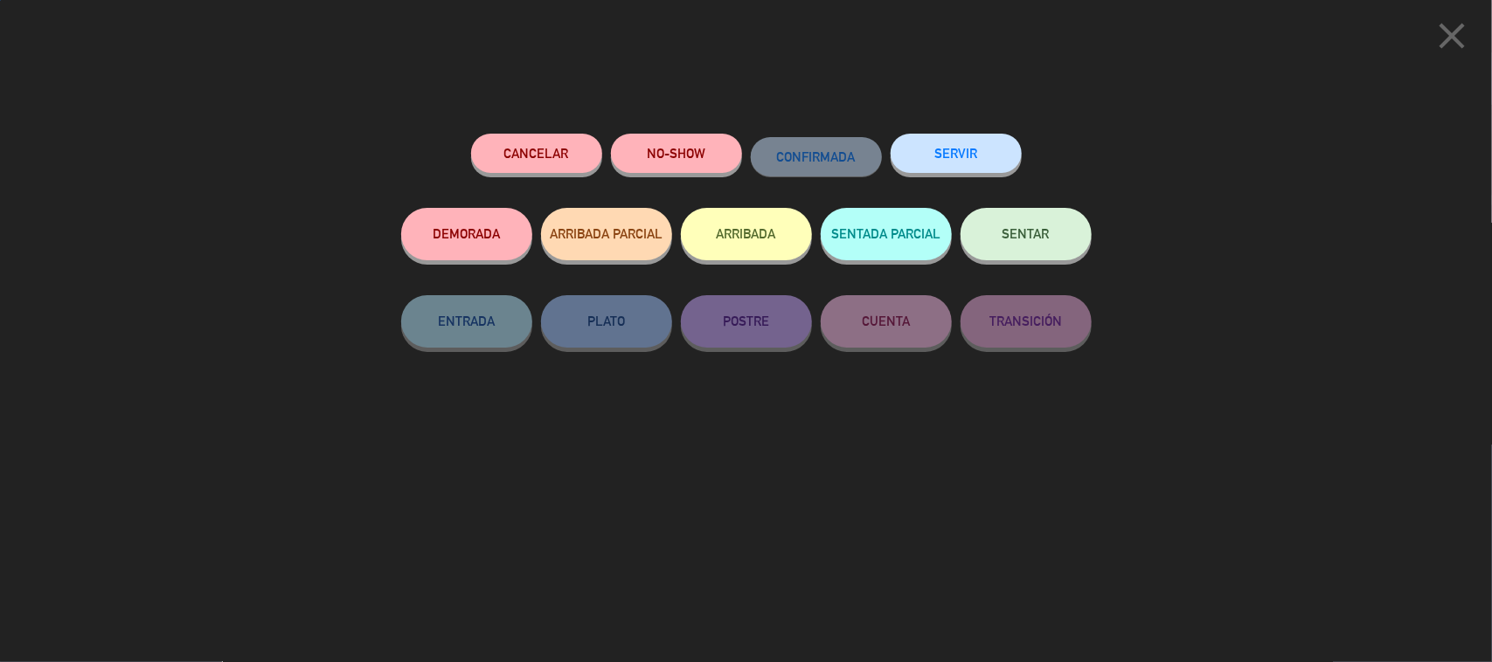
click at [1044, 229] on span "SENTAR" at bounding box center [1025, 233] width 47 height 15
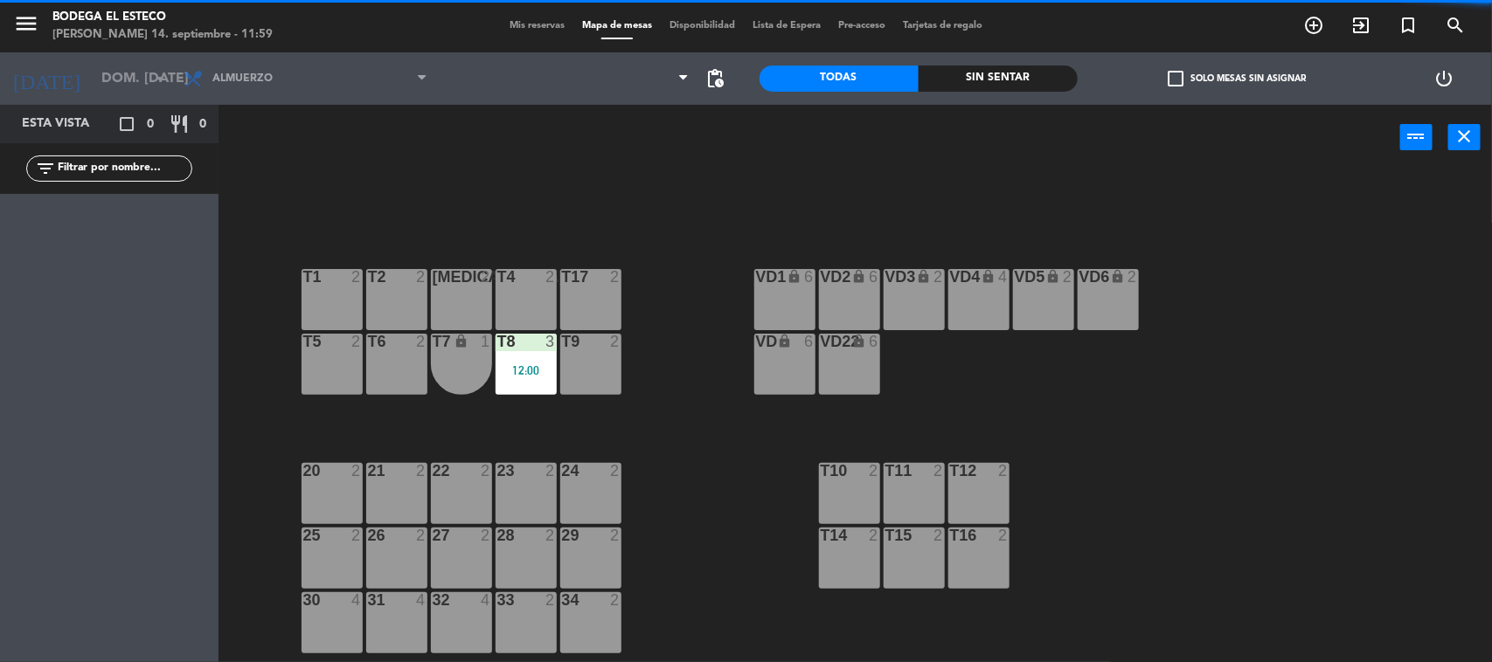
click at [486, 293] on div "T3 2" at bounding box center [461, 299] width 61 height 61
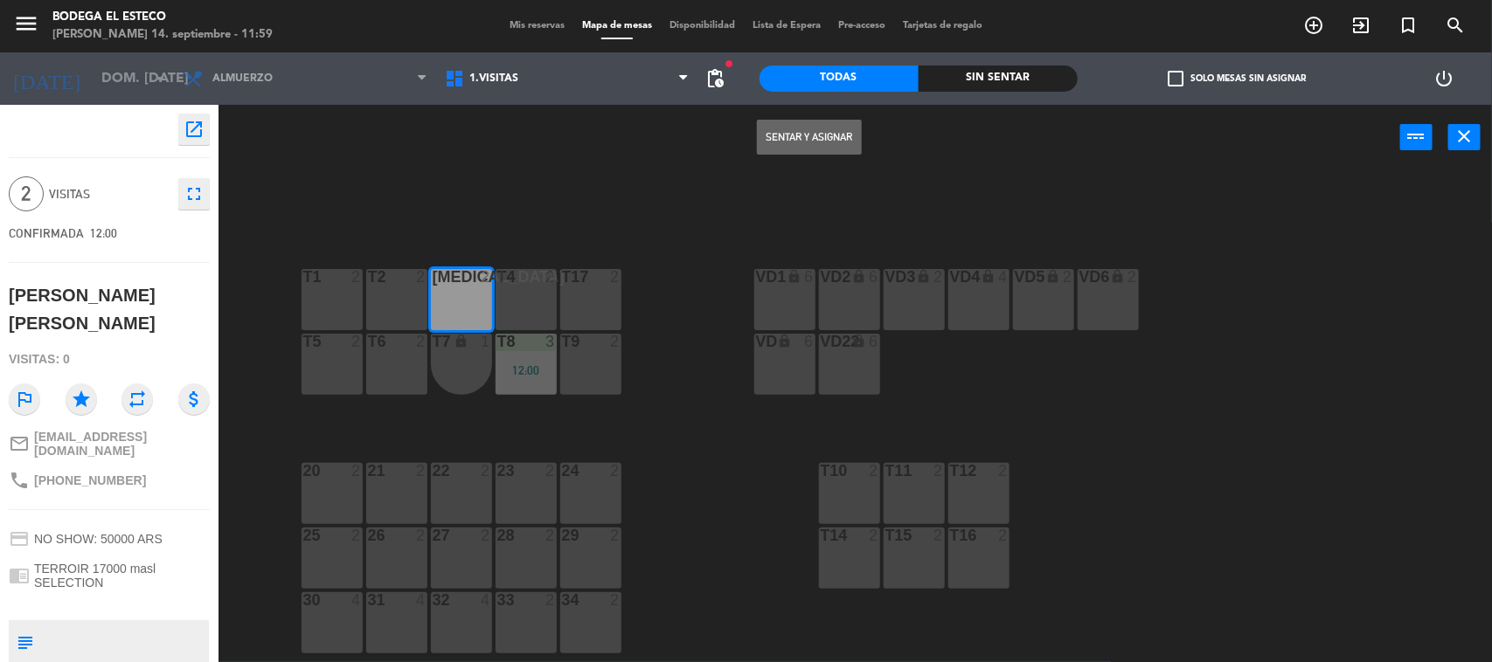
click at [826, 134] on button "Sentar y Asignar" at bounding box center [809, 137] width 105 height 35
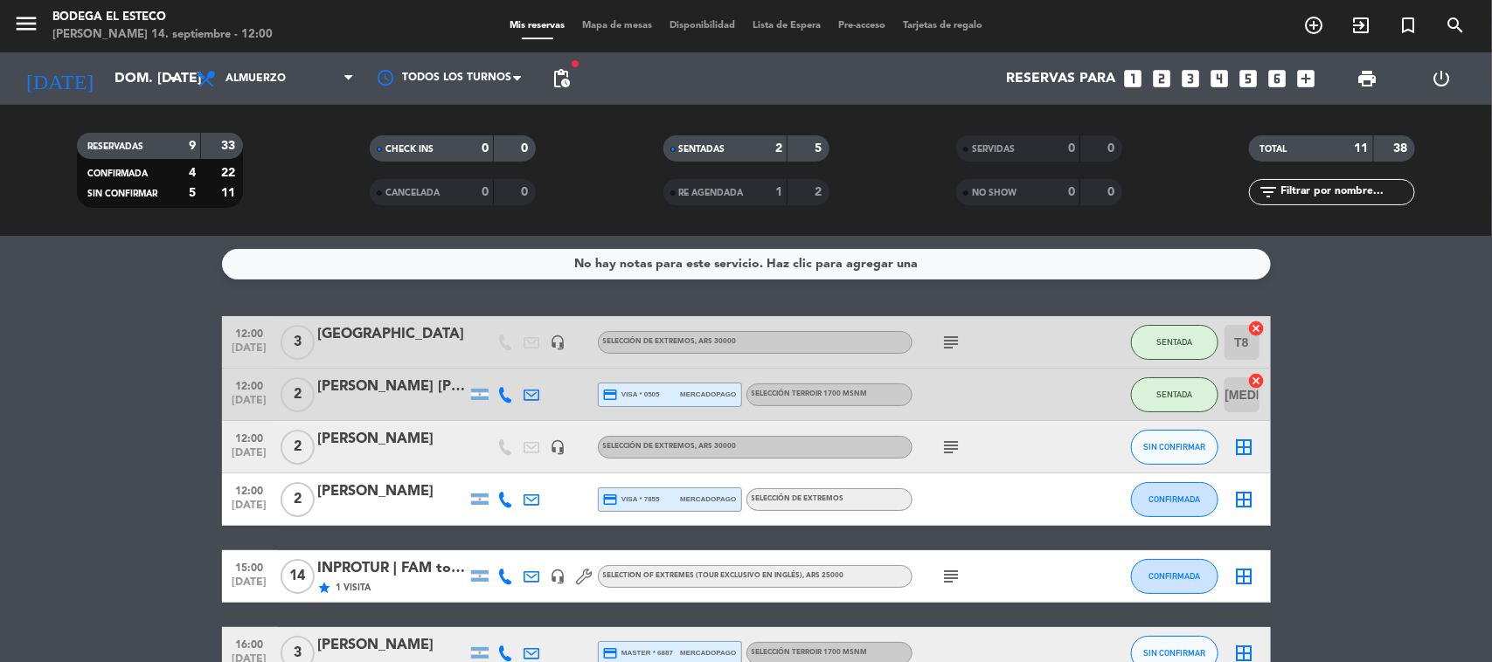
click at [531, 393] on icon at bounding box center [532, 395] width 16 height 16
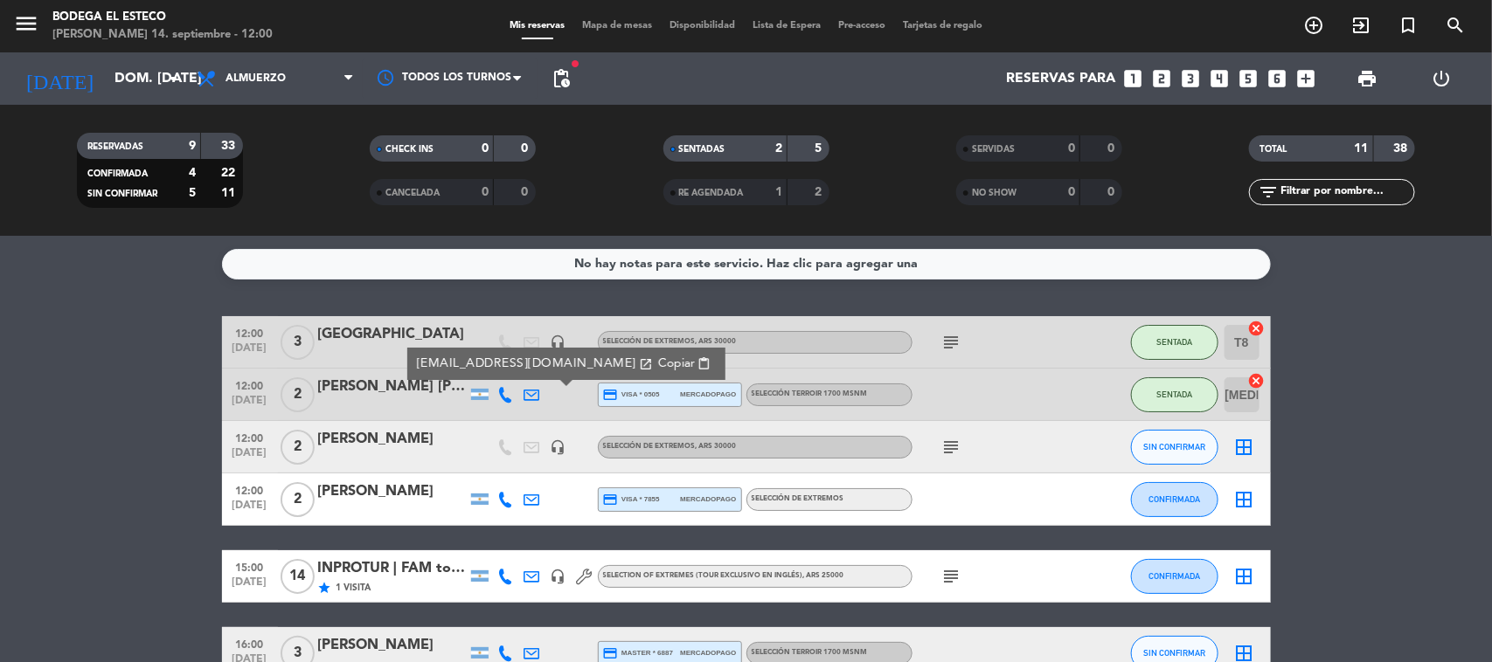
click at [697, 364] on span "content_paste" at bounding box center [703, 363] width 13 height 13
click at [208, 476] on bookings-row "12:00 sep. 14 3 Brasil headset_mic SELECCIÓN DE EXTREMOS , ARS 30000 subject SE…" at bounding box center [746, 641] width 1492 height 650
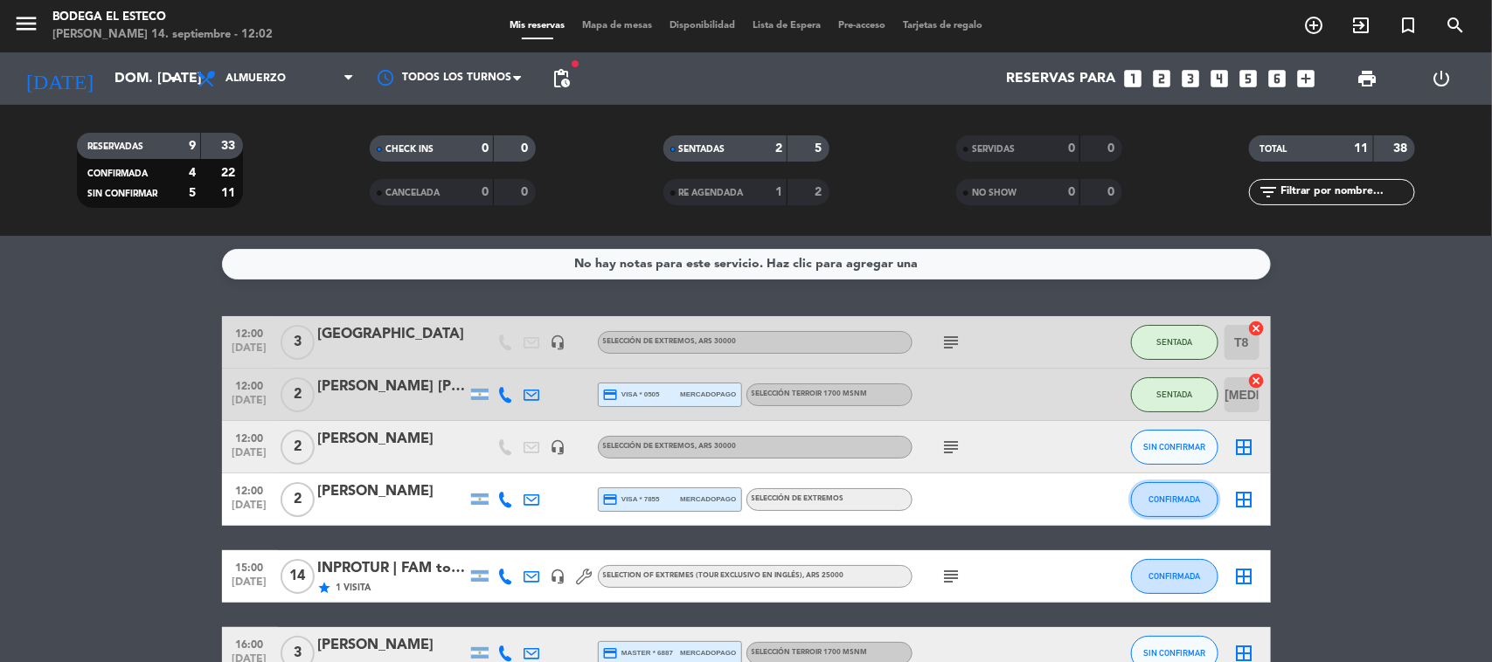
click at [1175, 502] on span "CONFIRMADA" at bounding box center [1174, 500] width 52 height 10
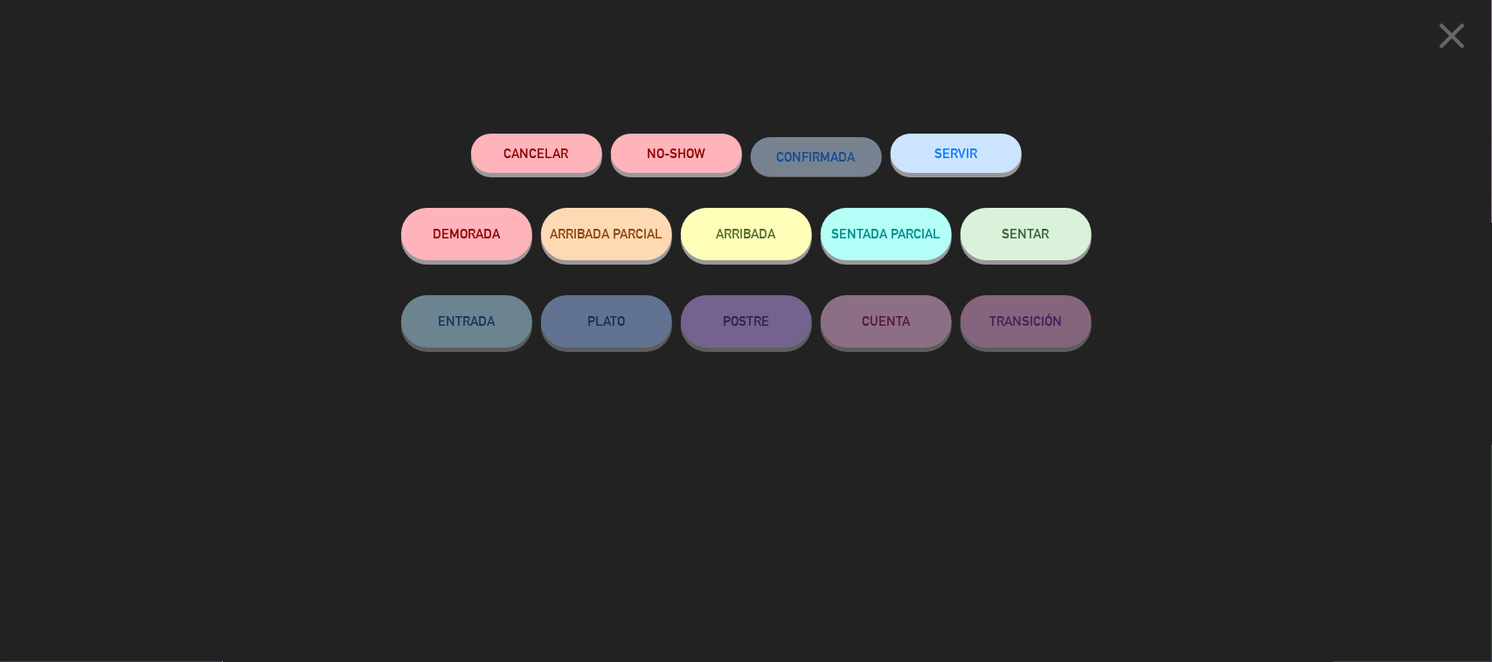
click at [1036, 233] on span "SENTAR" at bounding box center [1025, 233] width 47 height 15
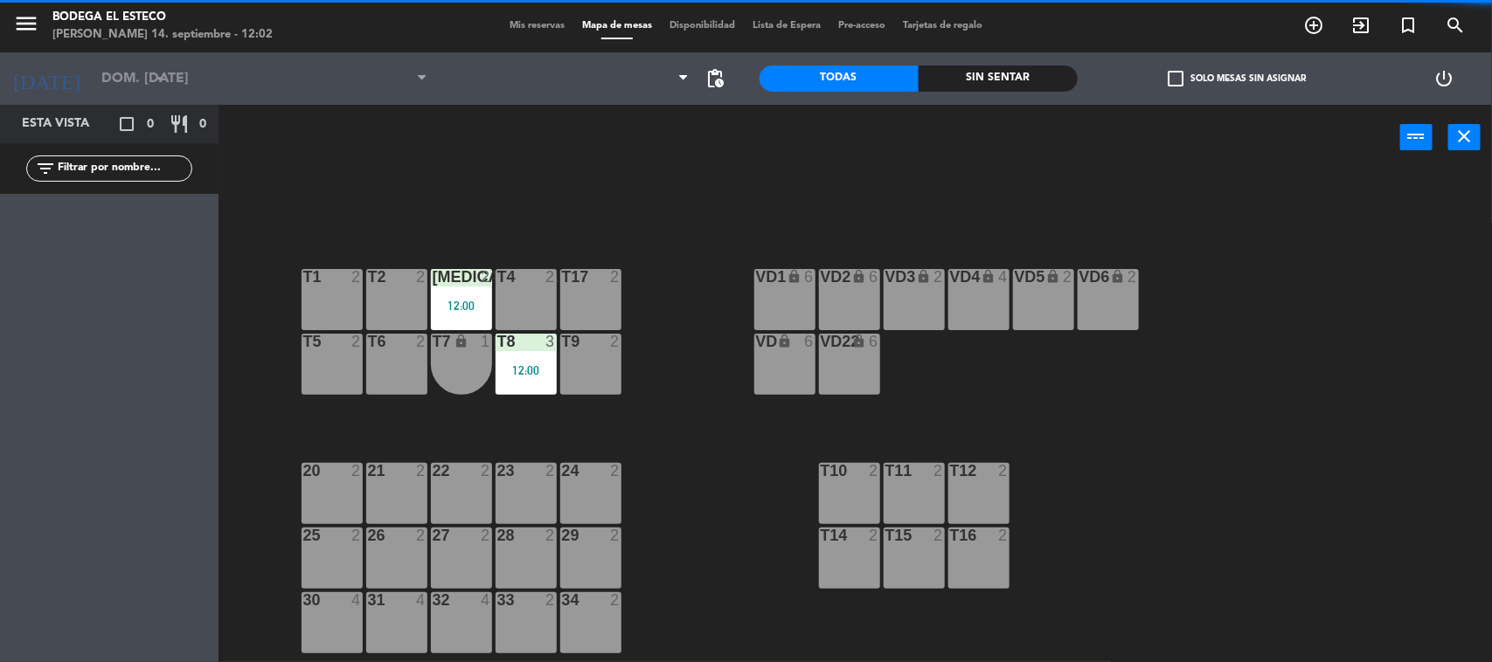
click at [472, 513] on div "22 2" at bounding box center [461, 493] width 61 height 61
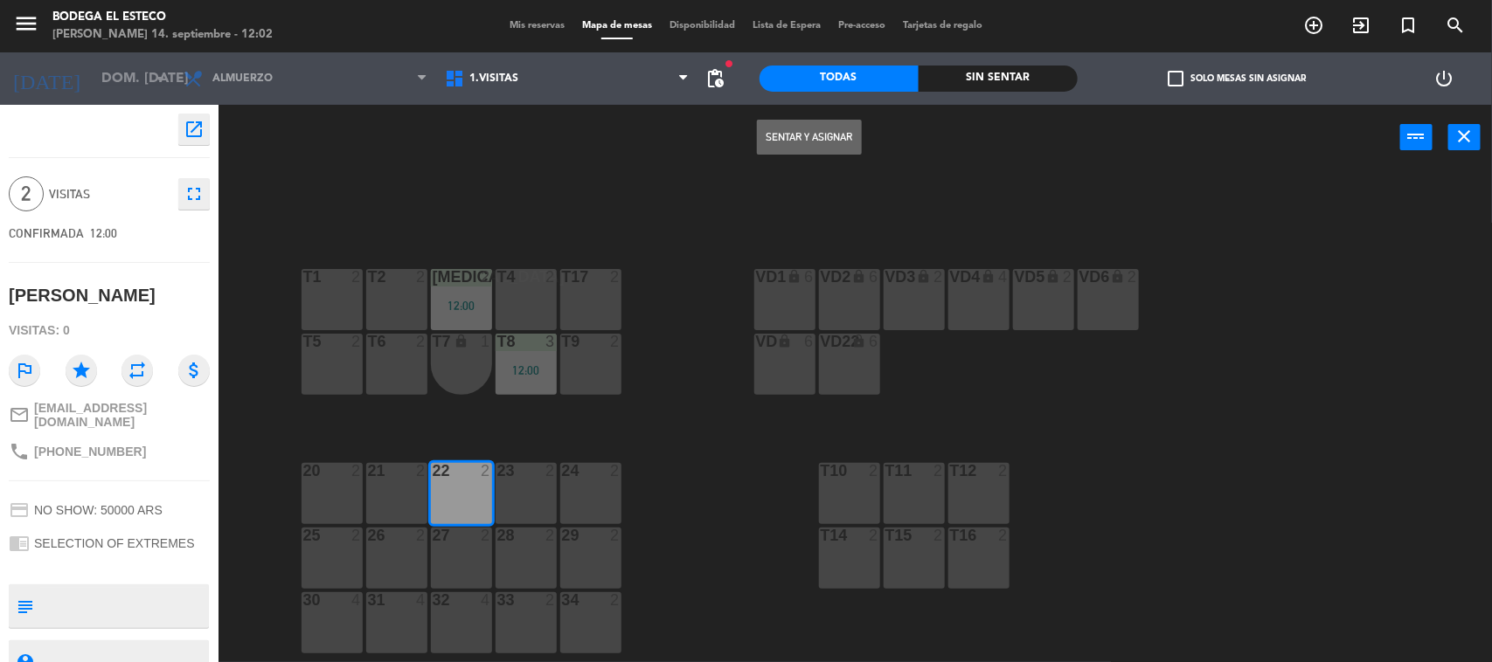
click at [815, 128] on button "Sentar y Asignar" at bounding box center [809, 137] width 105 height 35
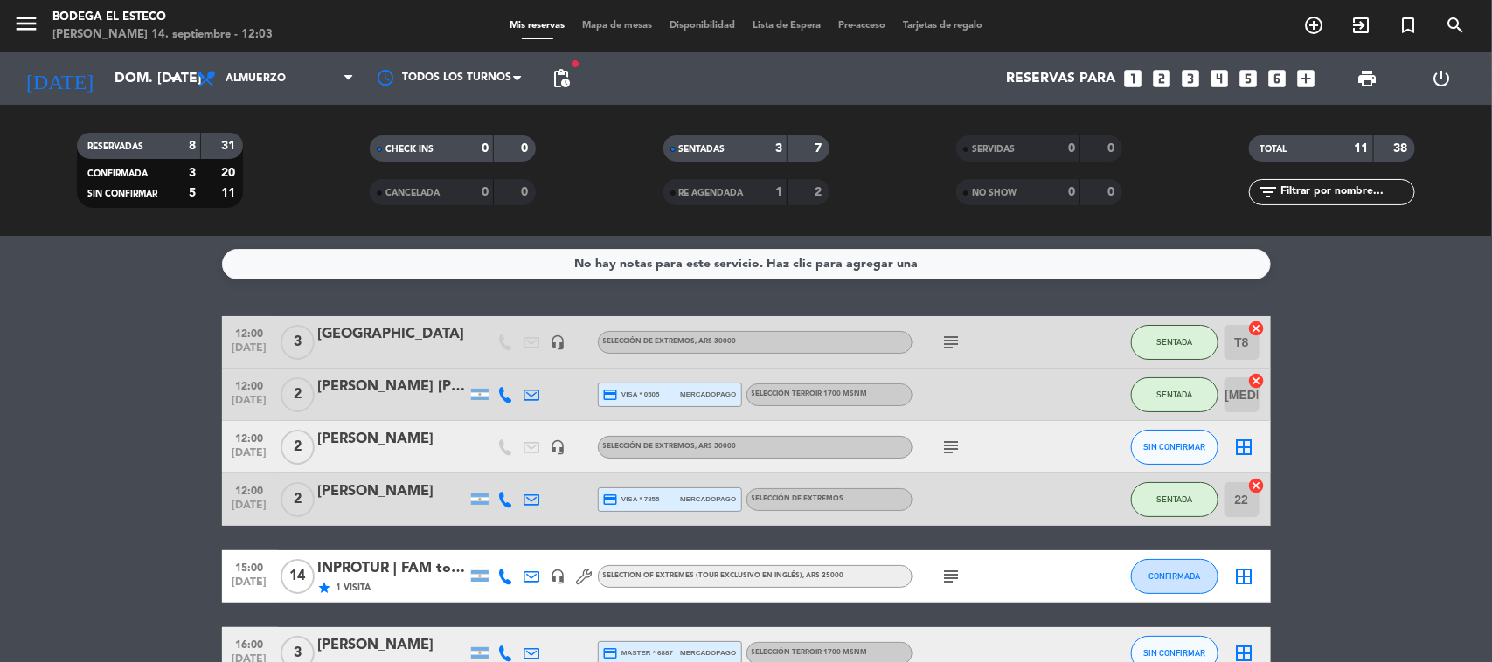
click at [522, 490] on div at bounding box center [532, 500] width 26 height 52
click at [536, 500] on icon at bounding box center [532, 500] width 16 height 16
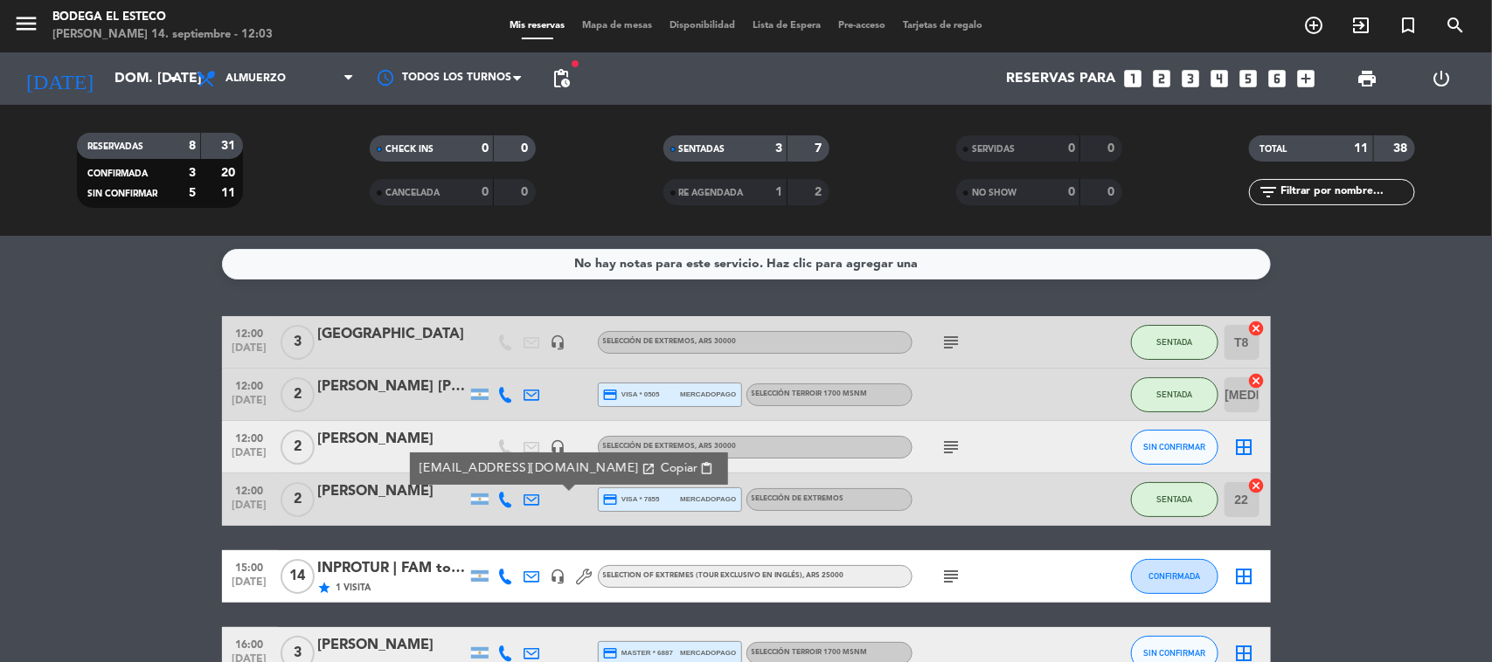
click at [700, 470] on span "content_paste" at bounding box center [706, 468] width 13 height 13
